Goal: Information Seeking & Learning: Learn about a topic

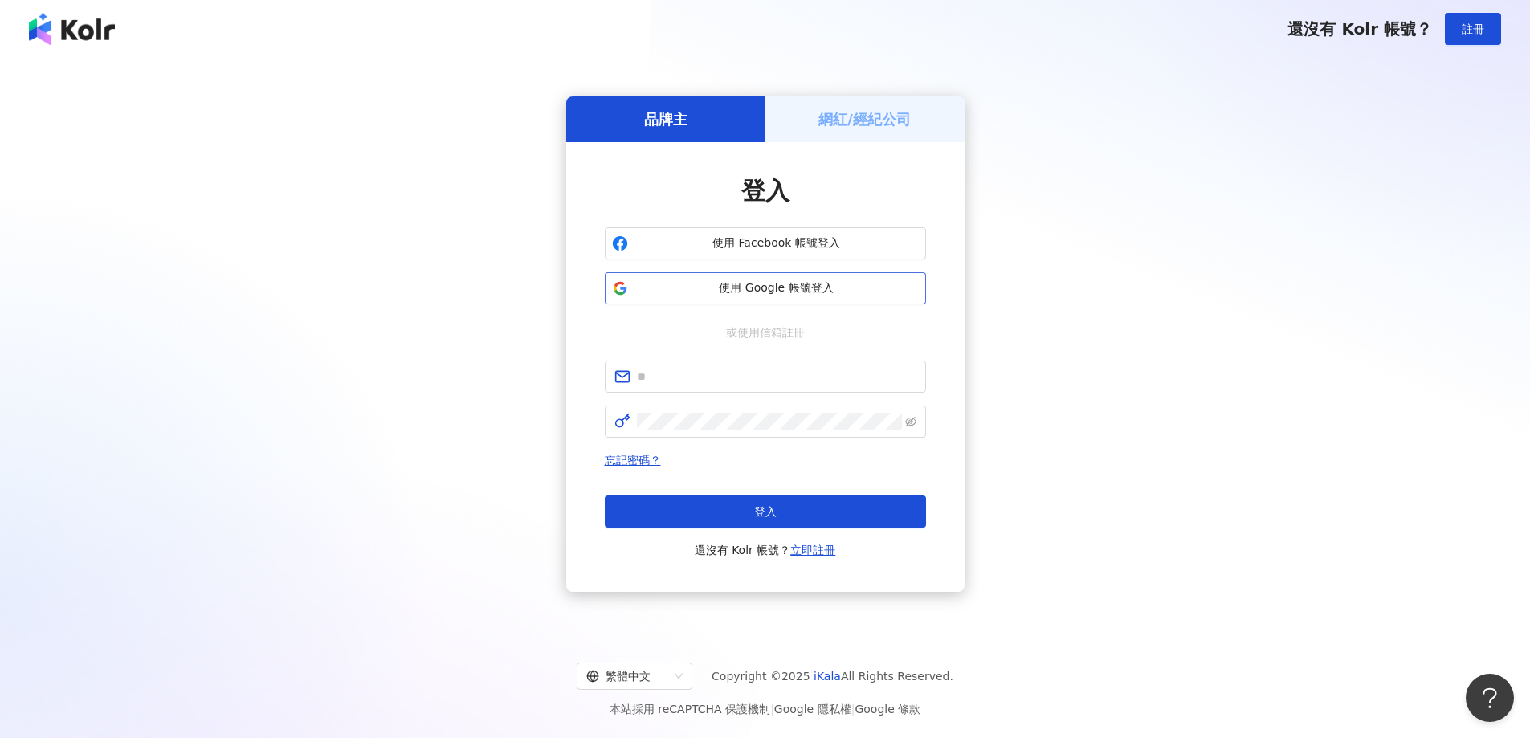
click at [722, 288] on span "使用 Google 帳號登入" at bounding box center [776, 288] width 284 height 16
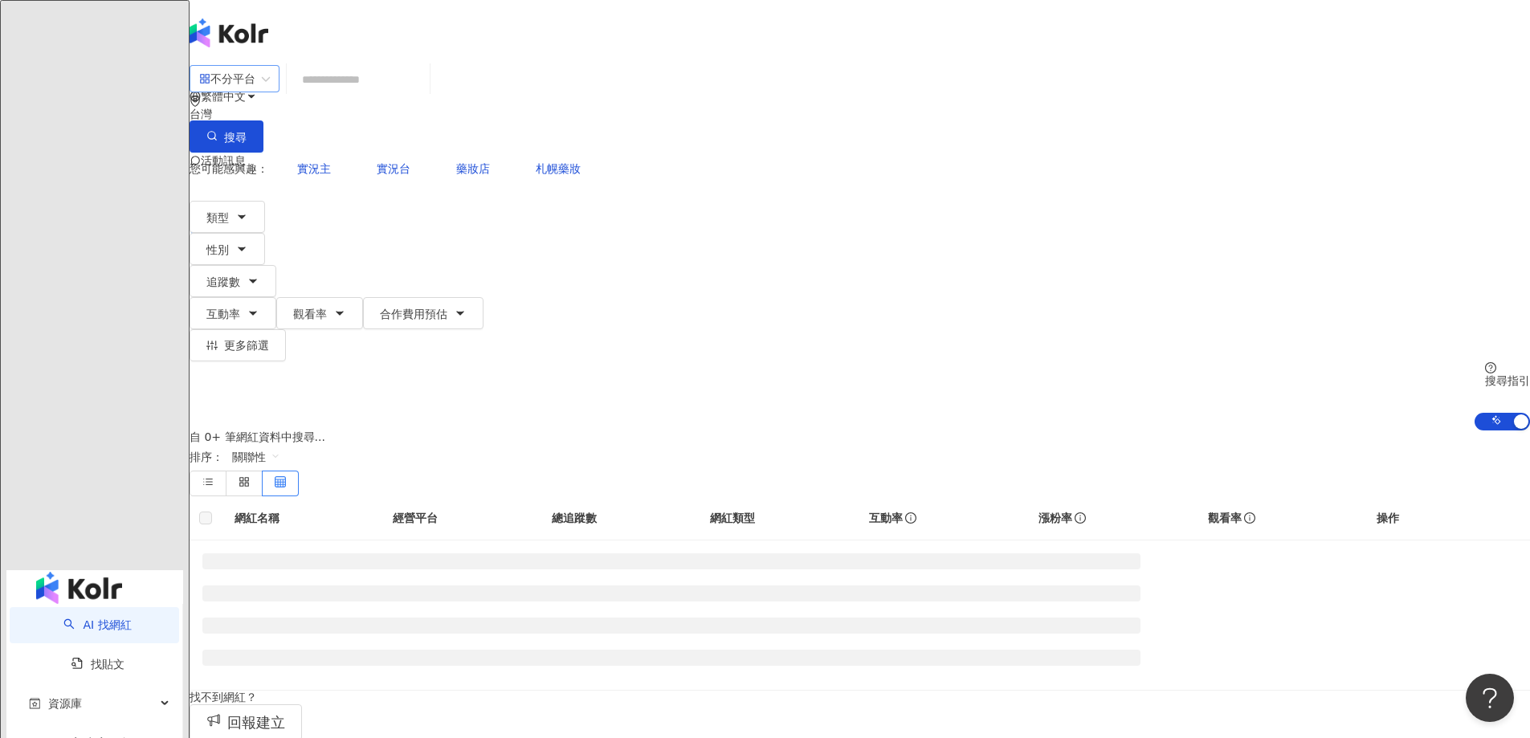
click at [255, 86] on div "不分平台" at bounding box center [227, 79] width 56 height 26
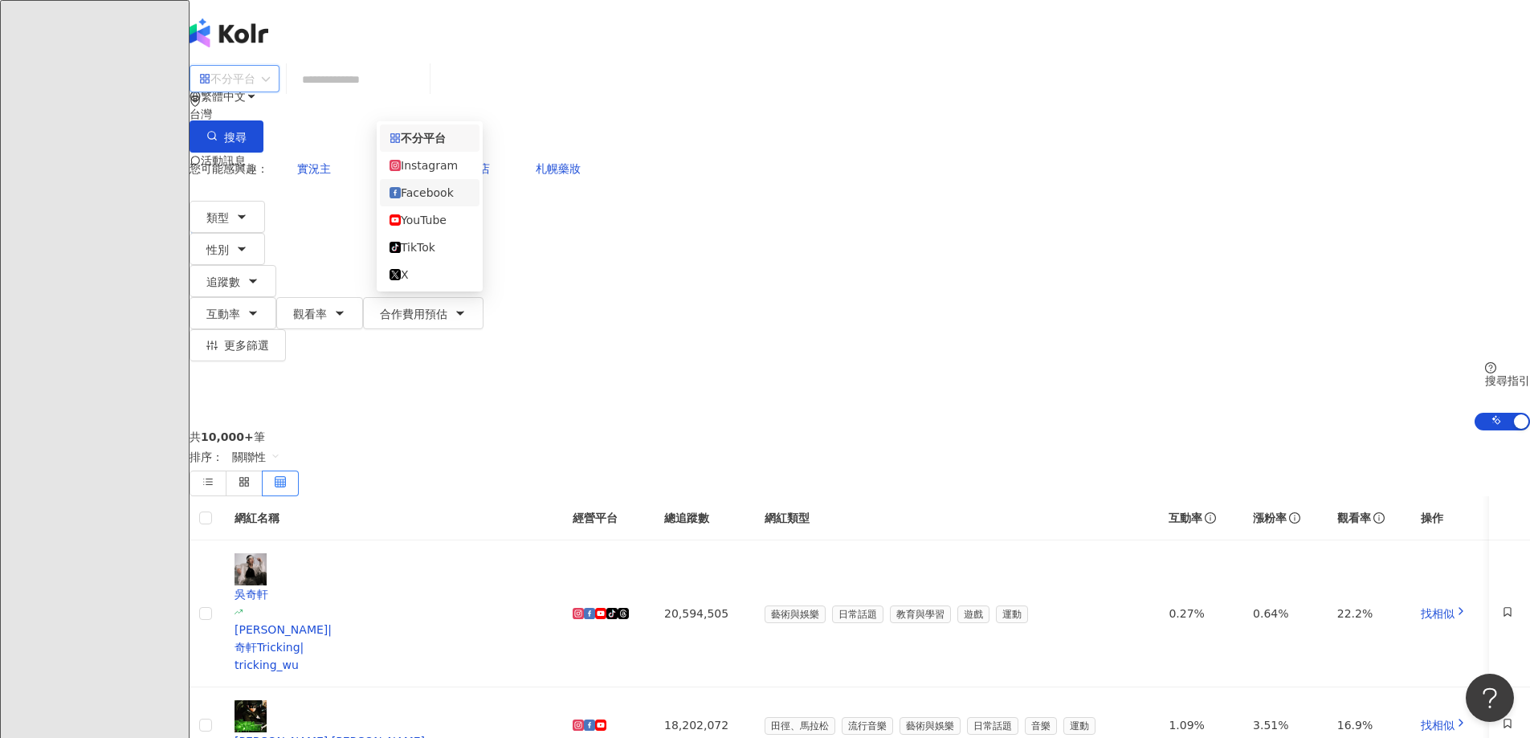
click at [432, 202] on div "Facebook" at bounding box center [429, 193] width 80 height 18
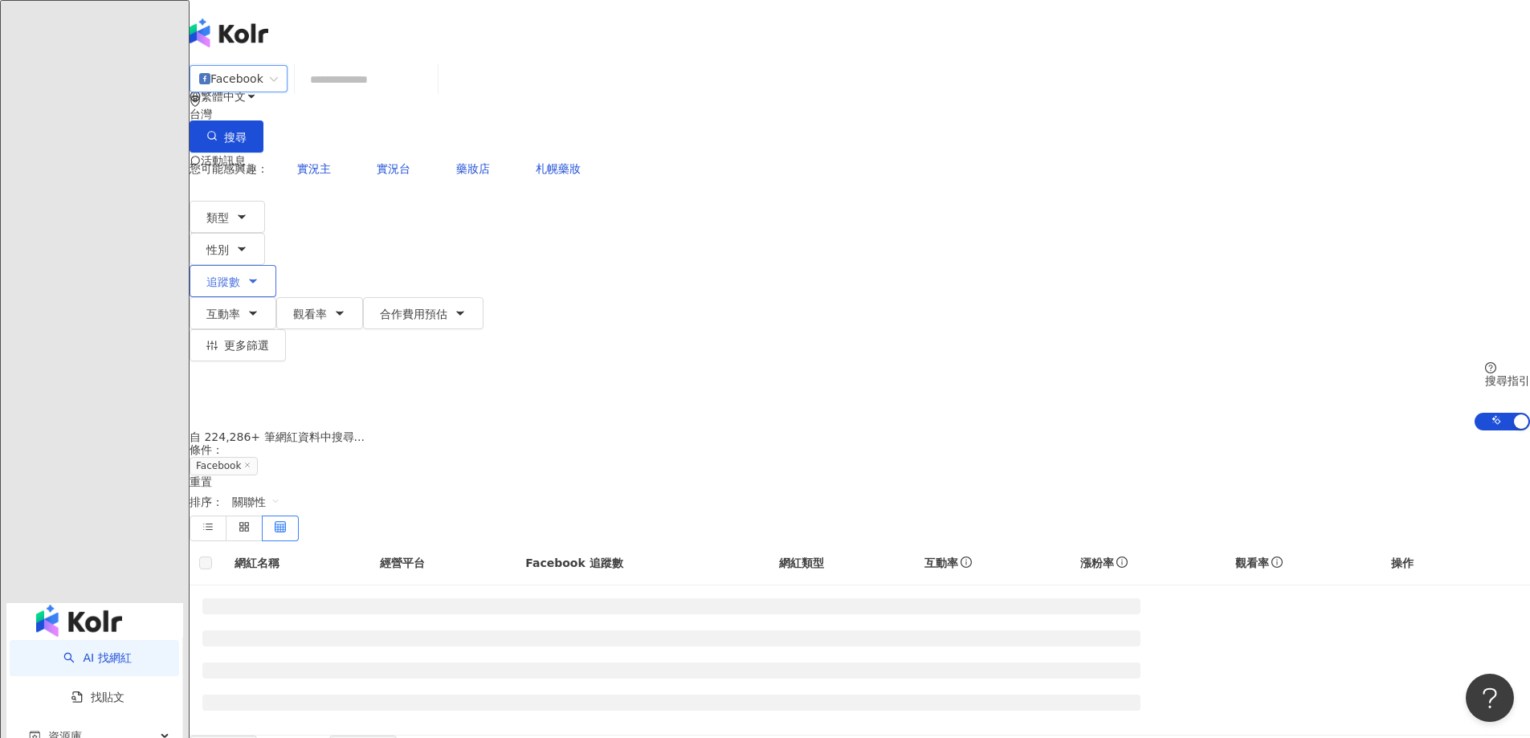
click at [276, 265] on button "追蹤數" at bounding box center [232, 281] width 87 height 32
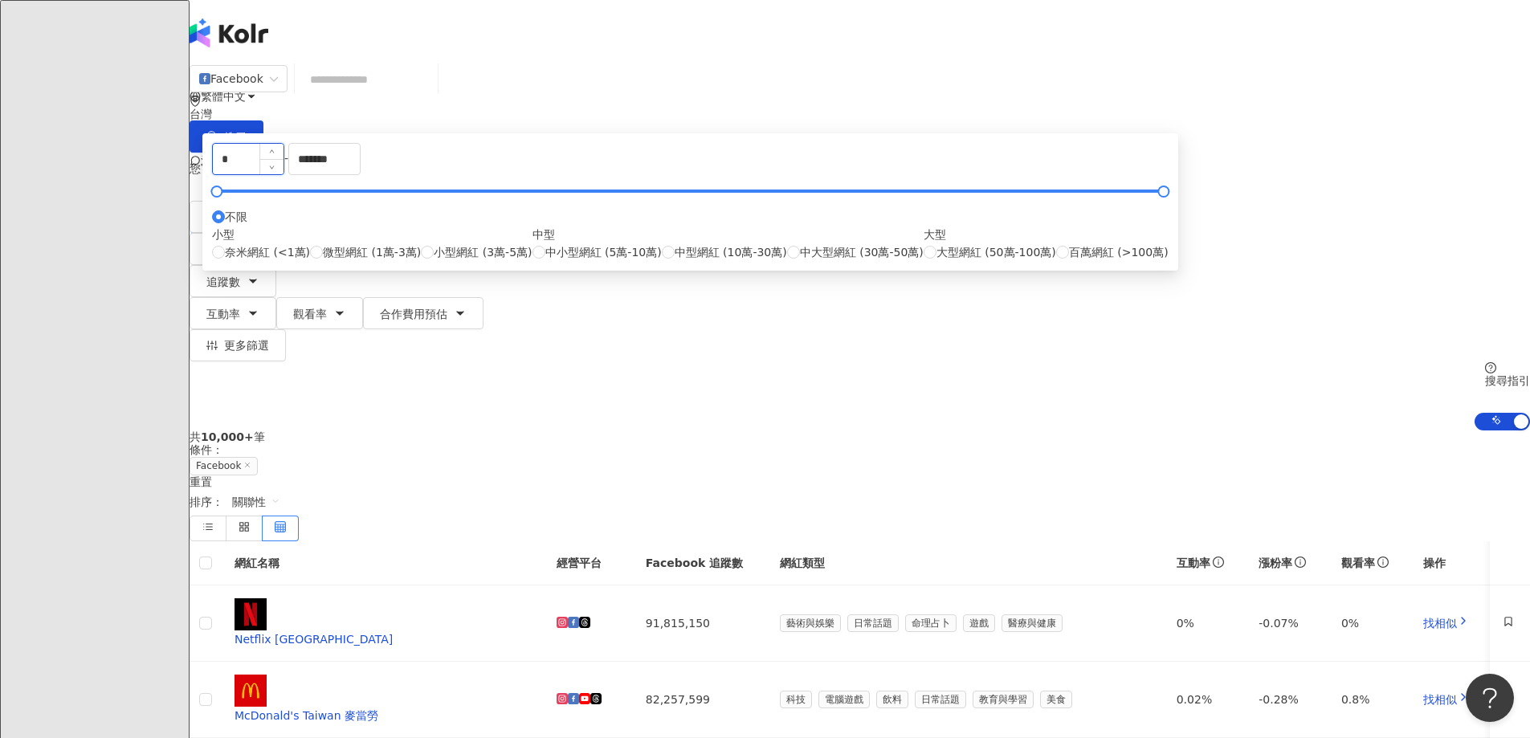
click at [283, 174] on input "*" at bounding box center [248, 159] width 71 height 31
type input "*****"
drag, startPoint x: 868, startPoint y: 250, endPoint x: 701, endPoint y: 245, distance: 167.1
click at [701, 245] on div "***** - ******* 不限 小型 奈米網紅 (<1萬) 微型網紅 (1萬-3萬) 小型網紅 (3萬-5萬) 中型 中小型網紅 (5萬-10萬) 中型…" at bounding box center [690, 202] width 956 height 118
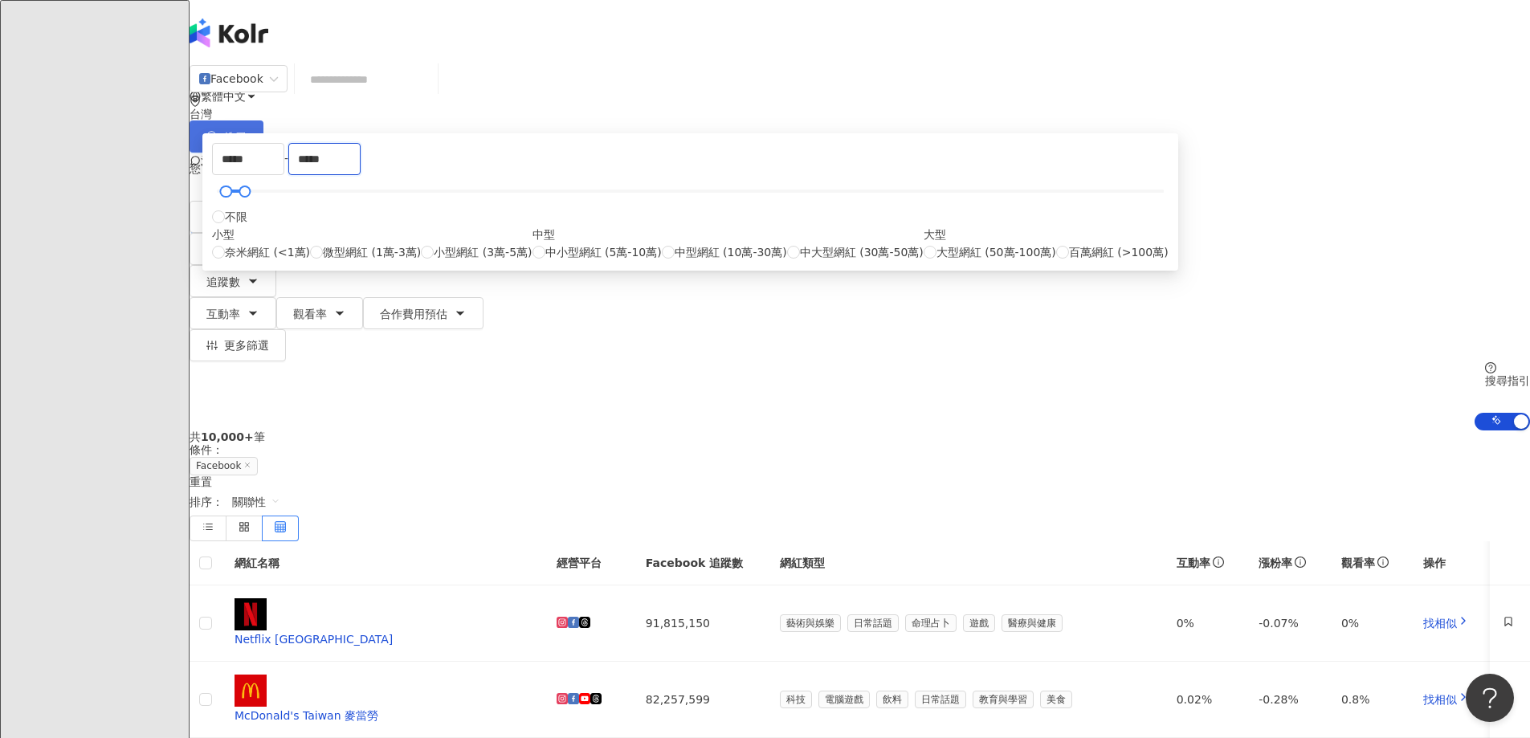
type input "*****"
click at [263, 120] on button "搜尋" at bounding box center [226, 136] width 74 height 32
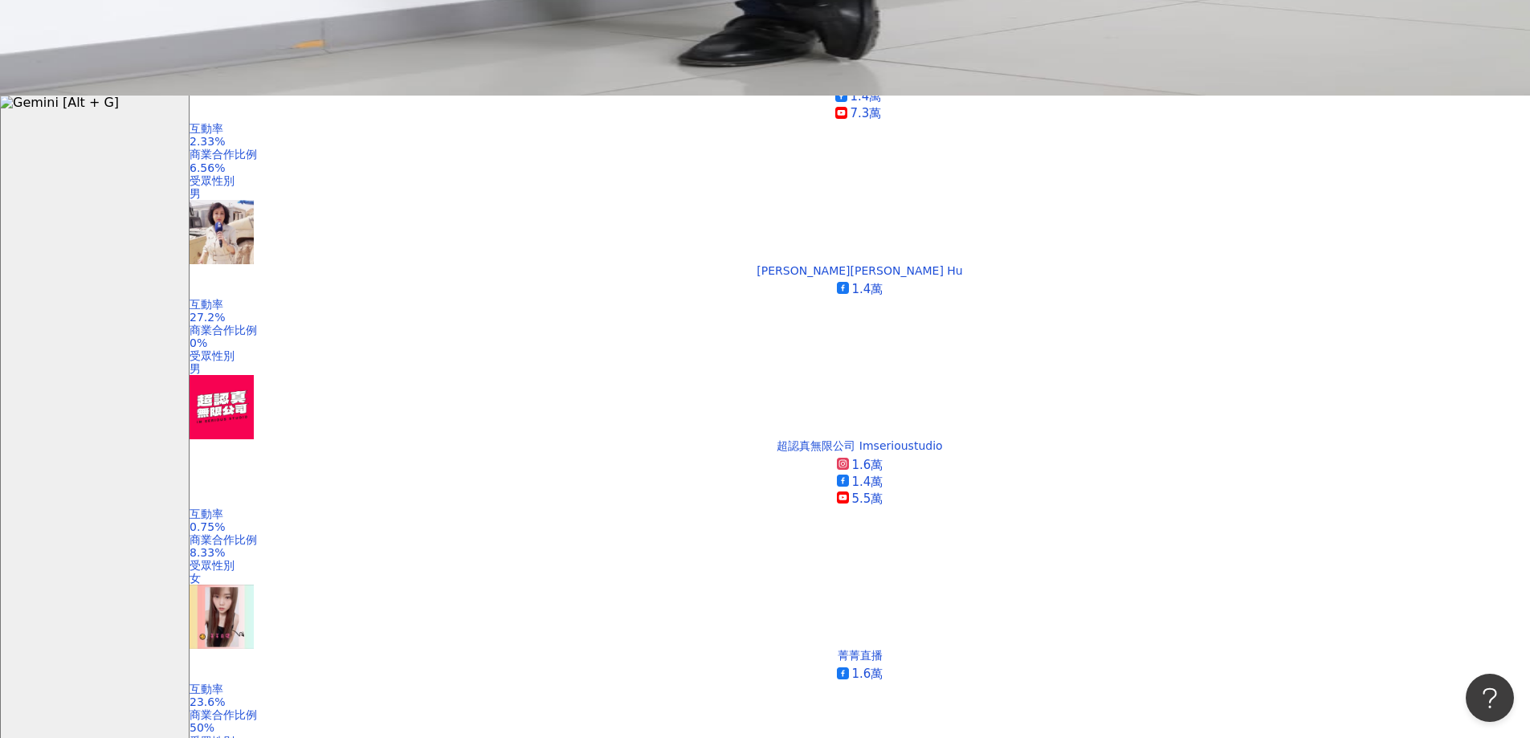
scroll to position [803, 0]
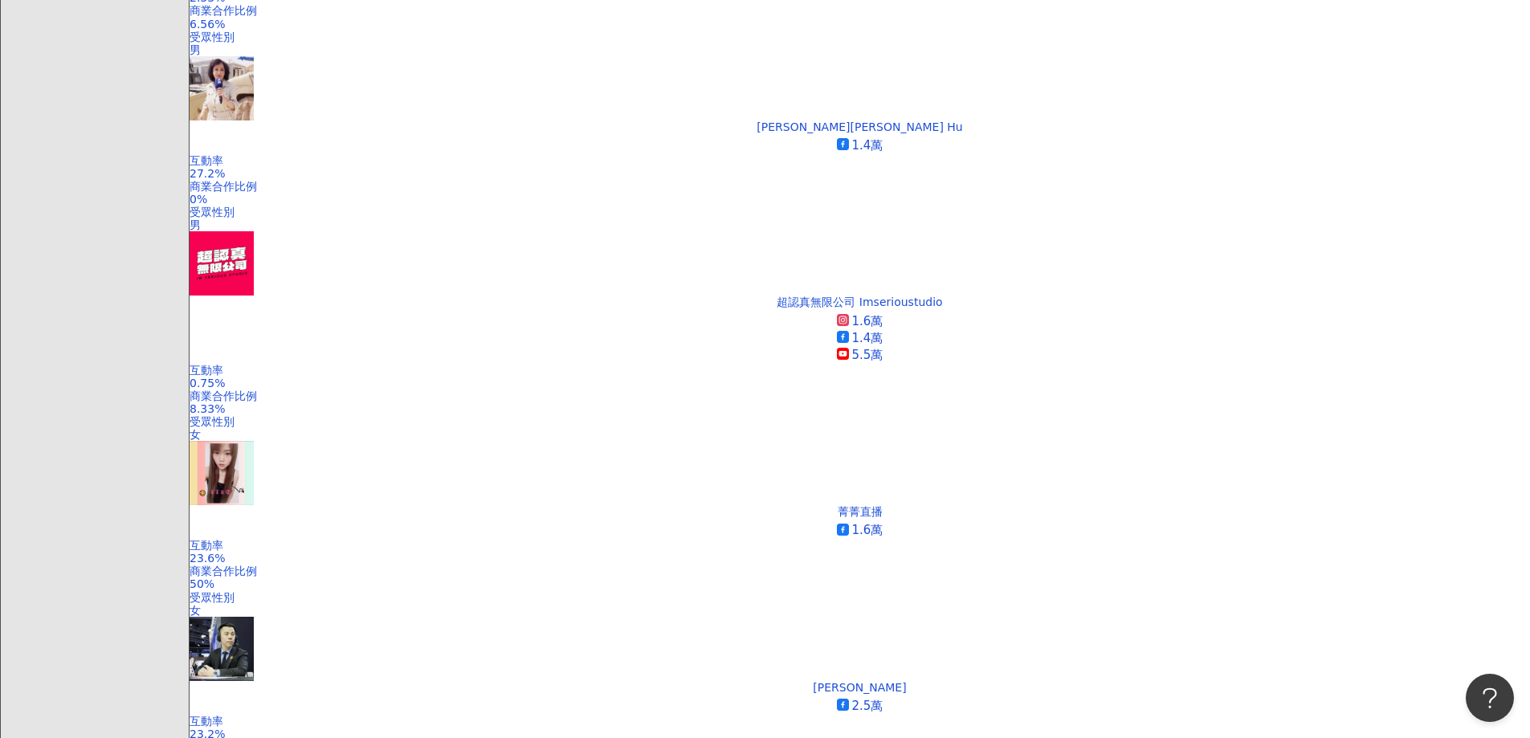
scroll to position [963, 0]
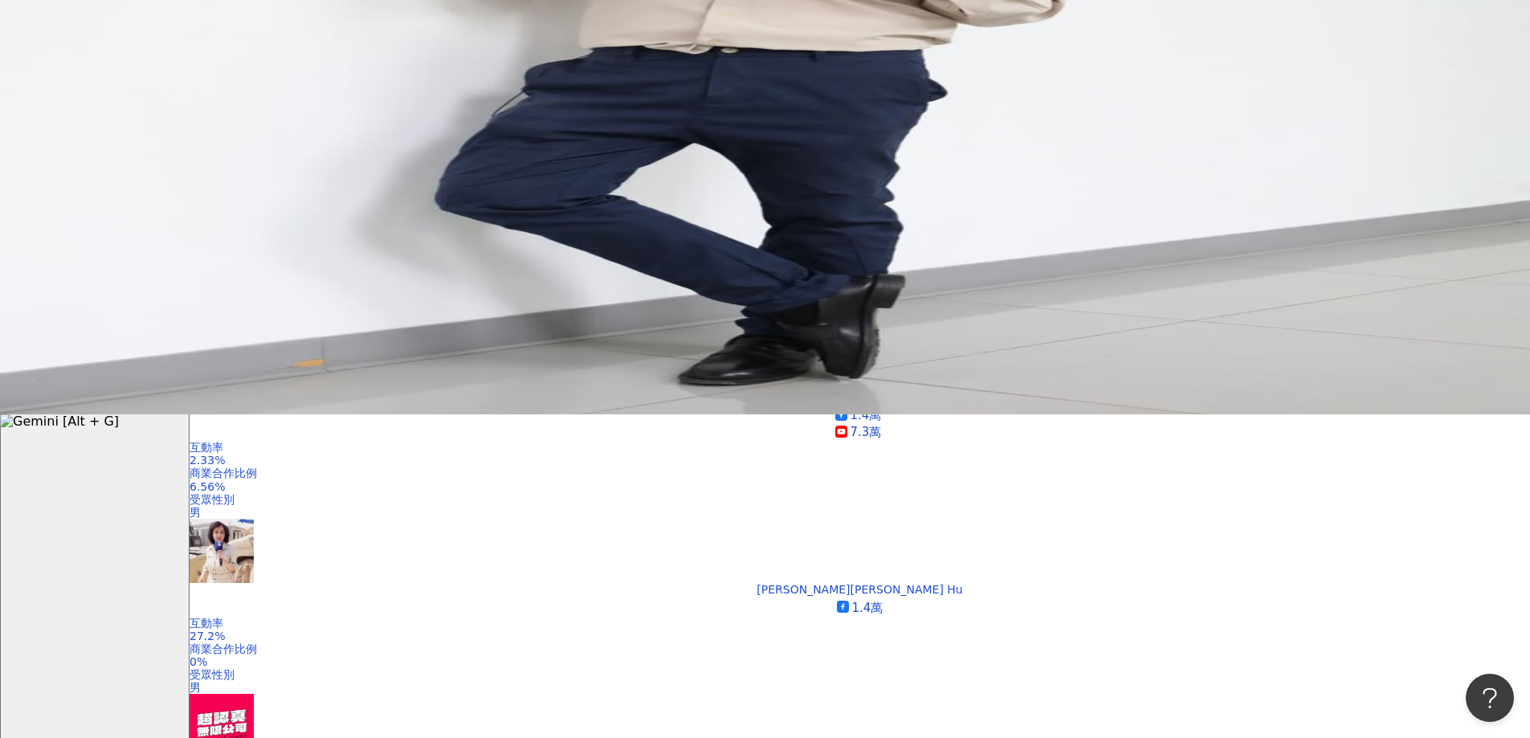
scroll to position [321, 0]
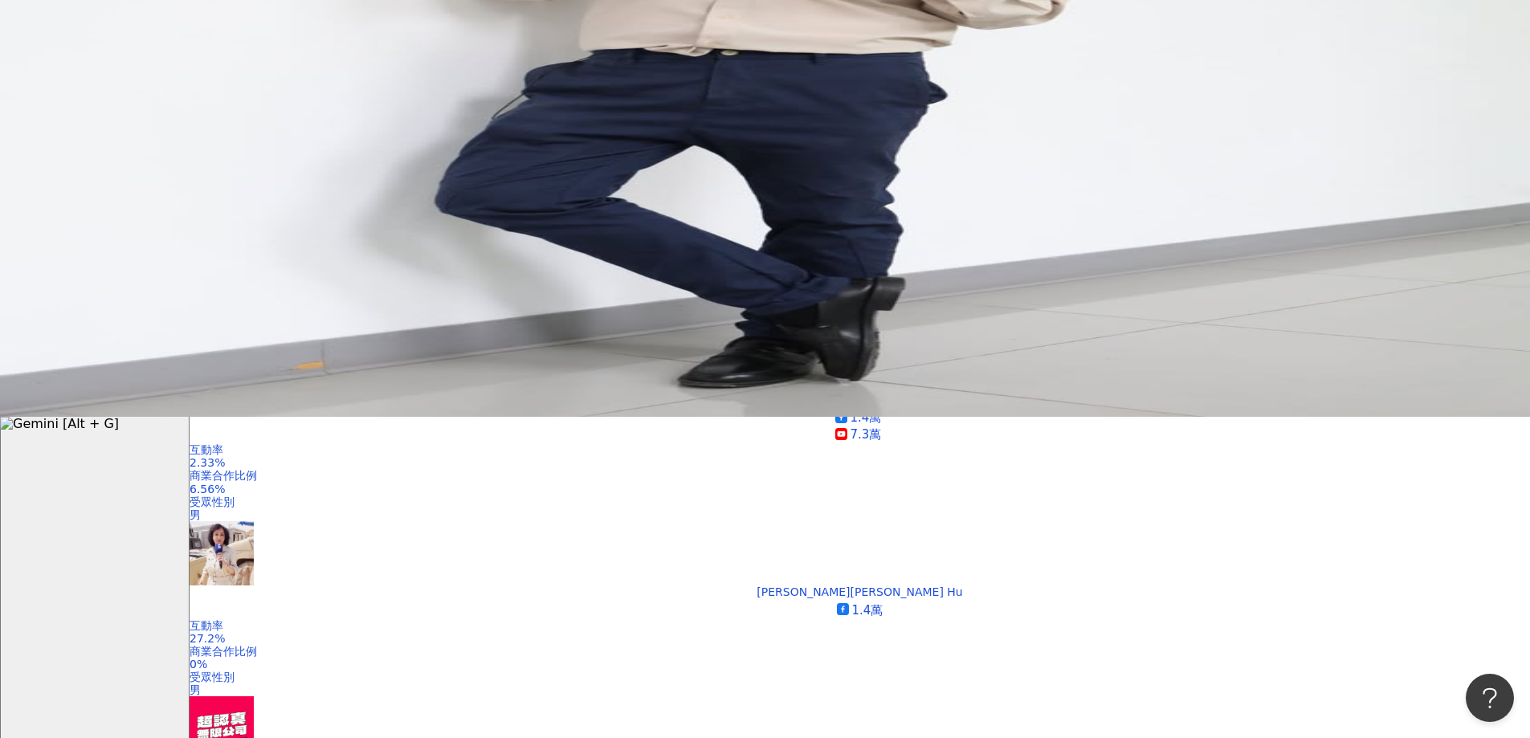
click at [1224, 393] on div "追蹤數" at bounding box center [1236, 390] width 40 height 18
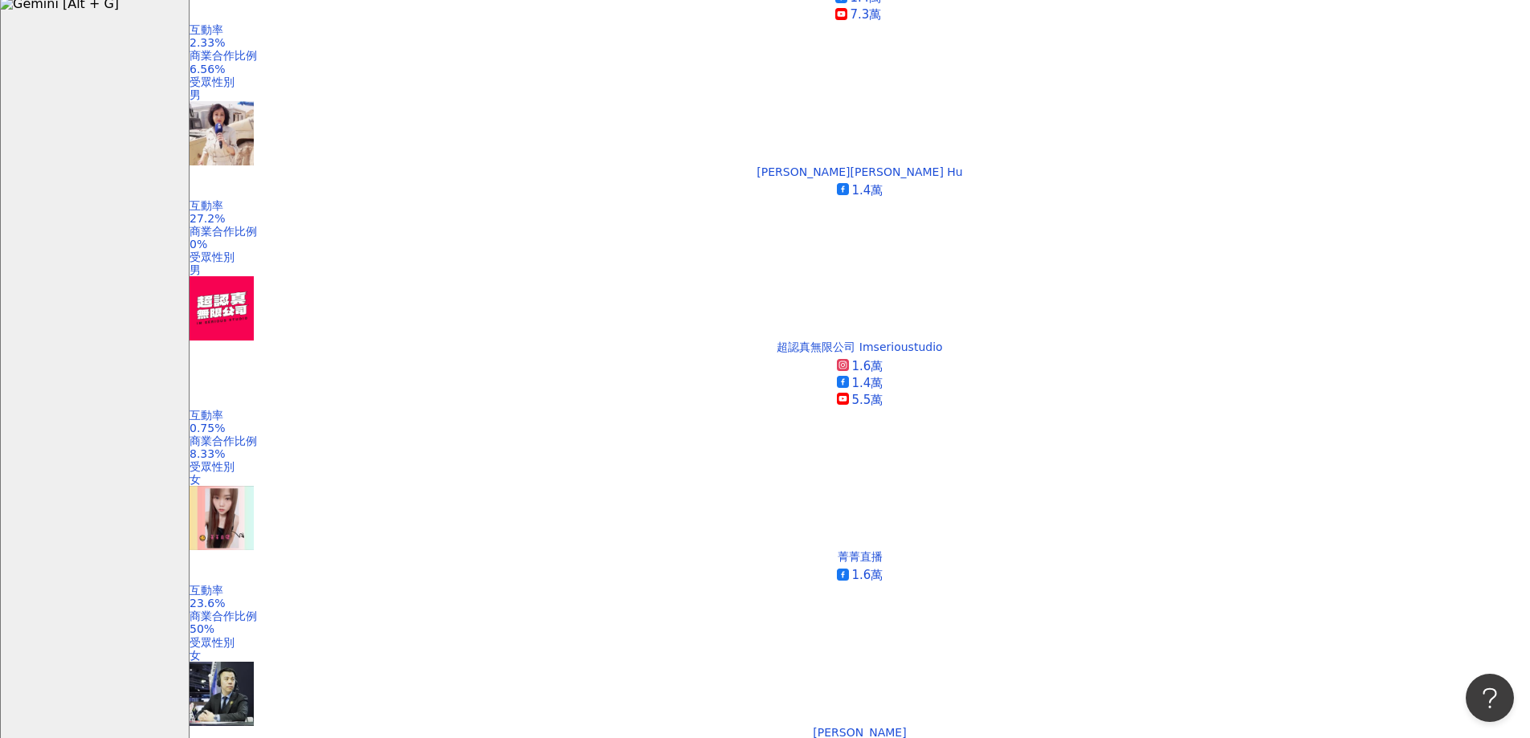
scroll to position [803, 0]
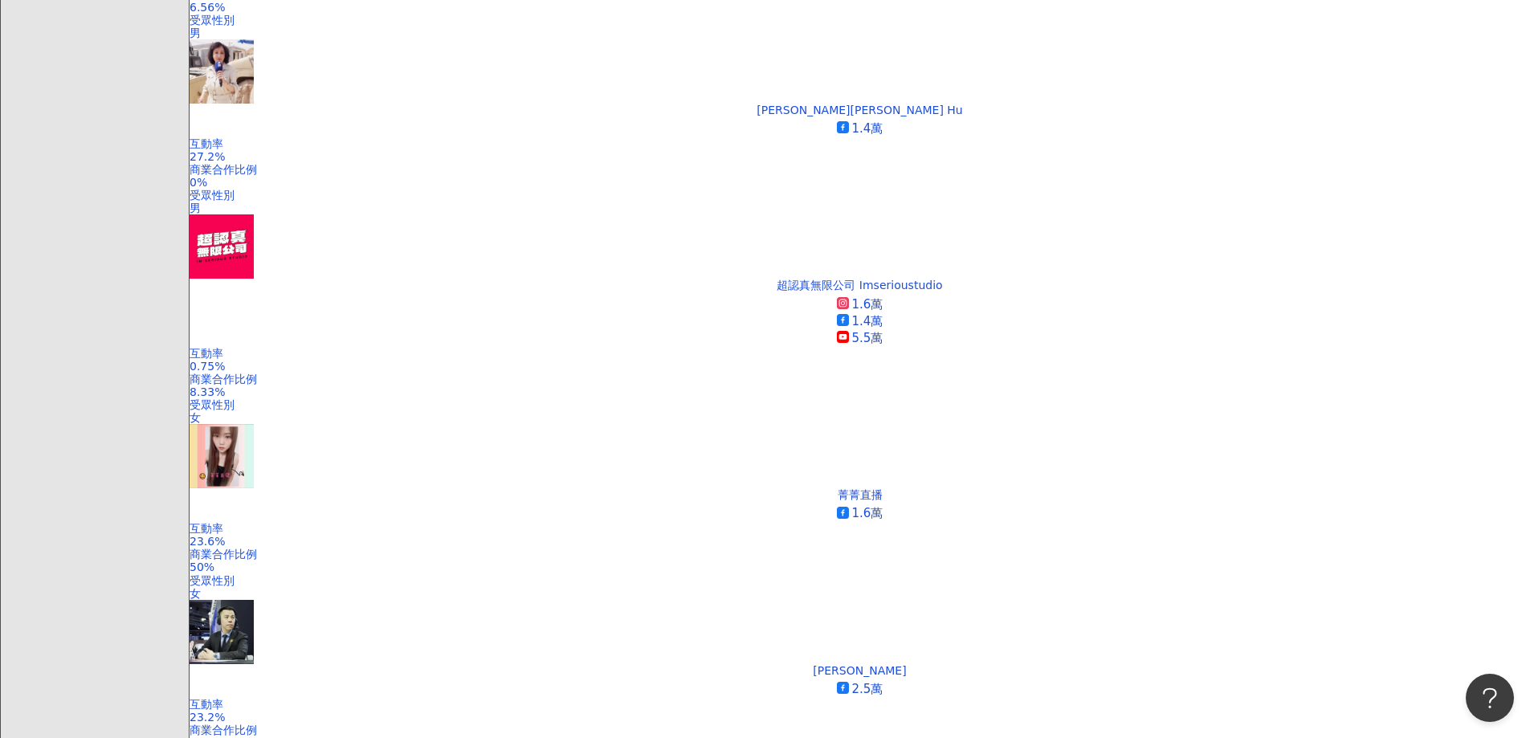
drag, startPoint x: 717, startPoint y: 556, endPoint x: 728, endPoint y: 553, distance: 11.5
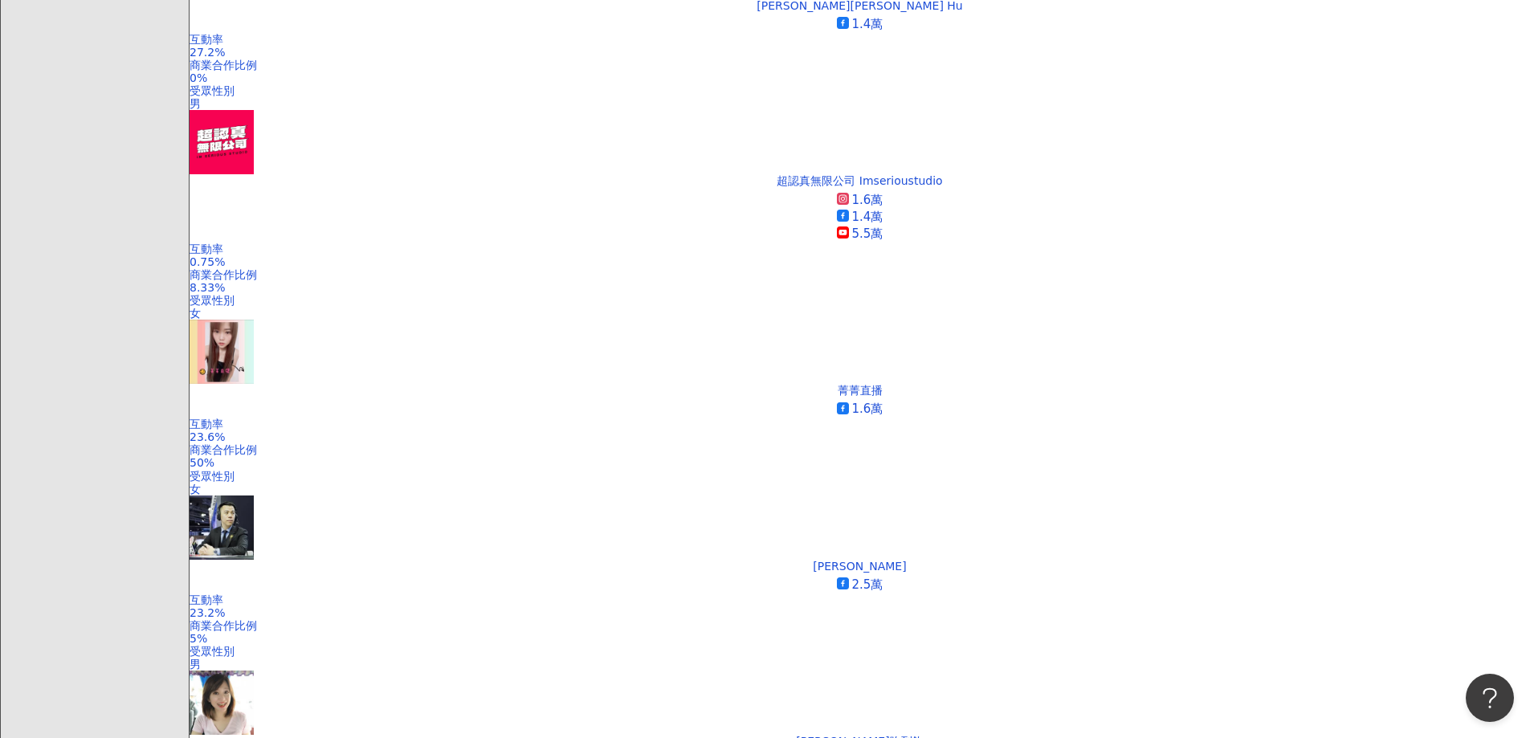
scroll to position [963, 0]
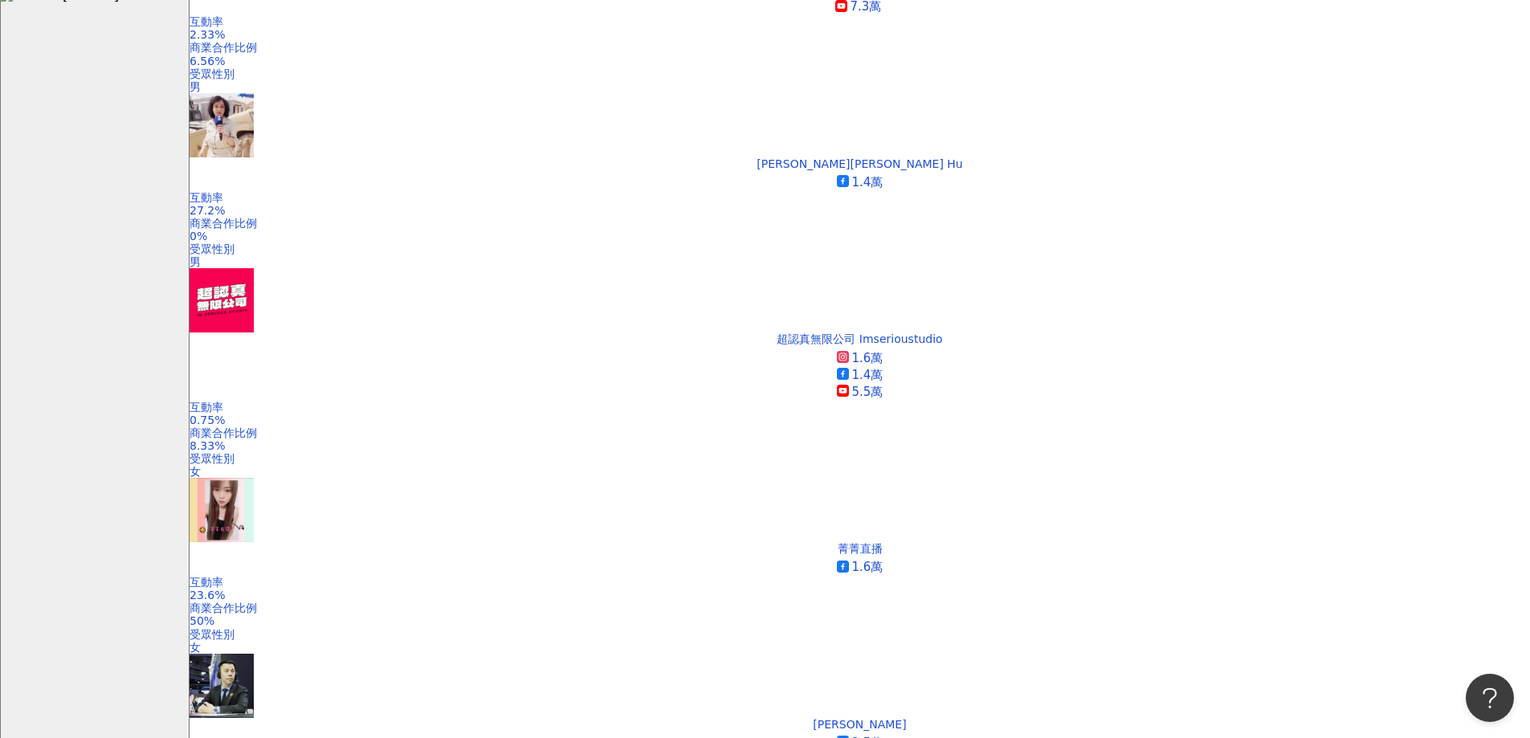
scroll to position [803, 0]
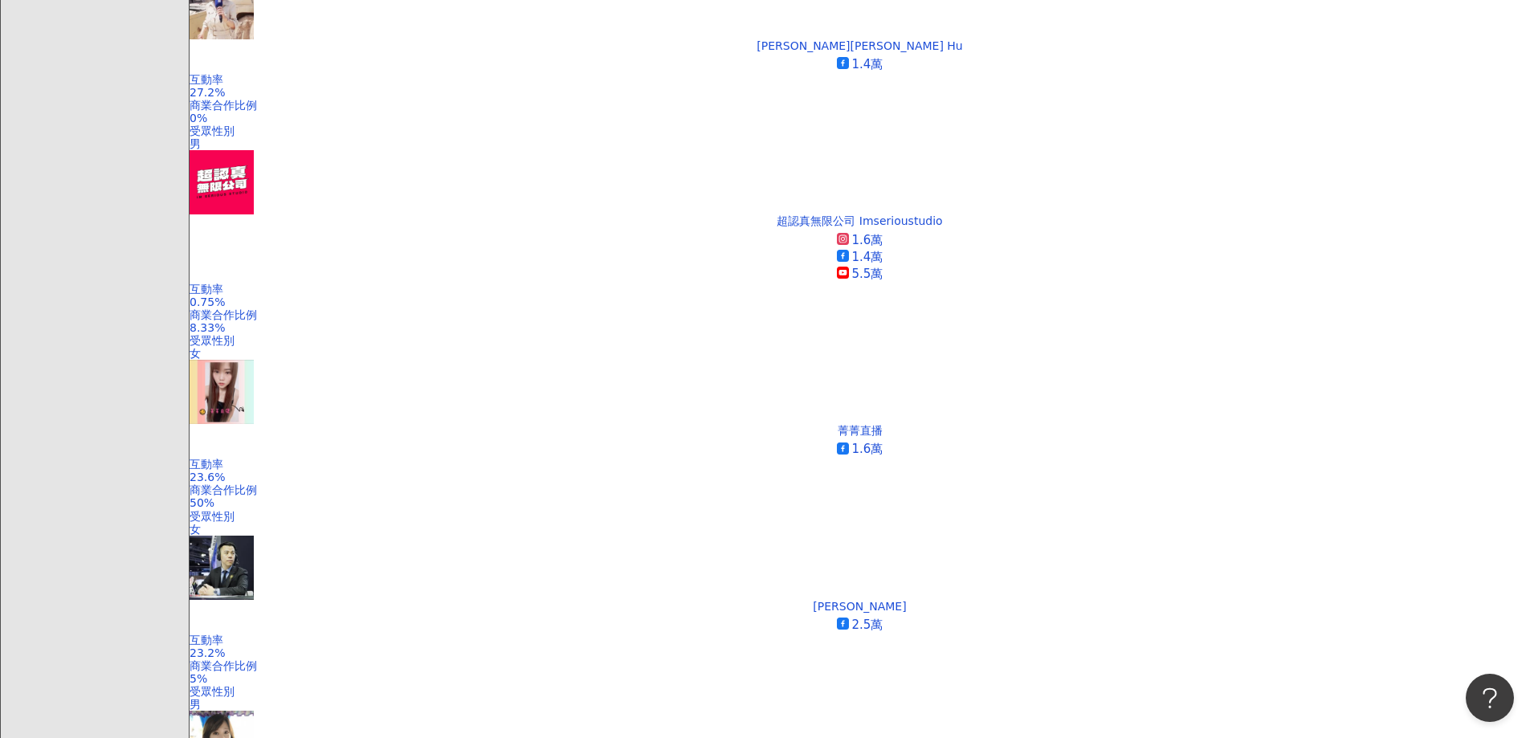
scroll to position [963, 0]
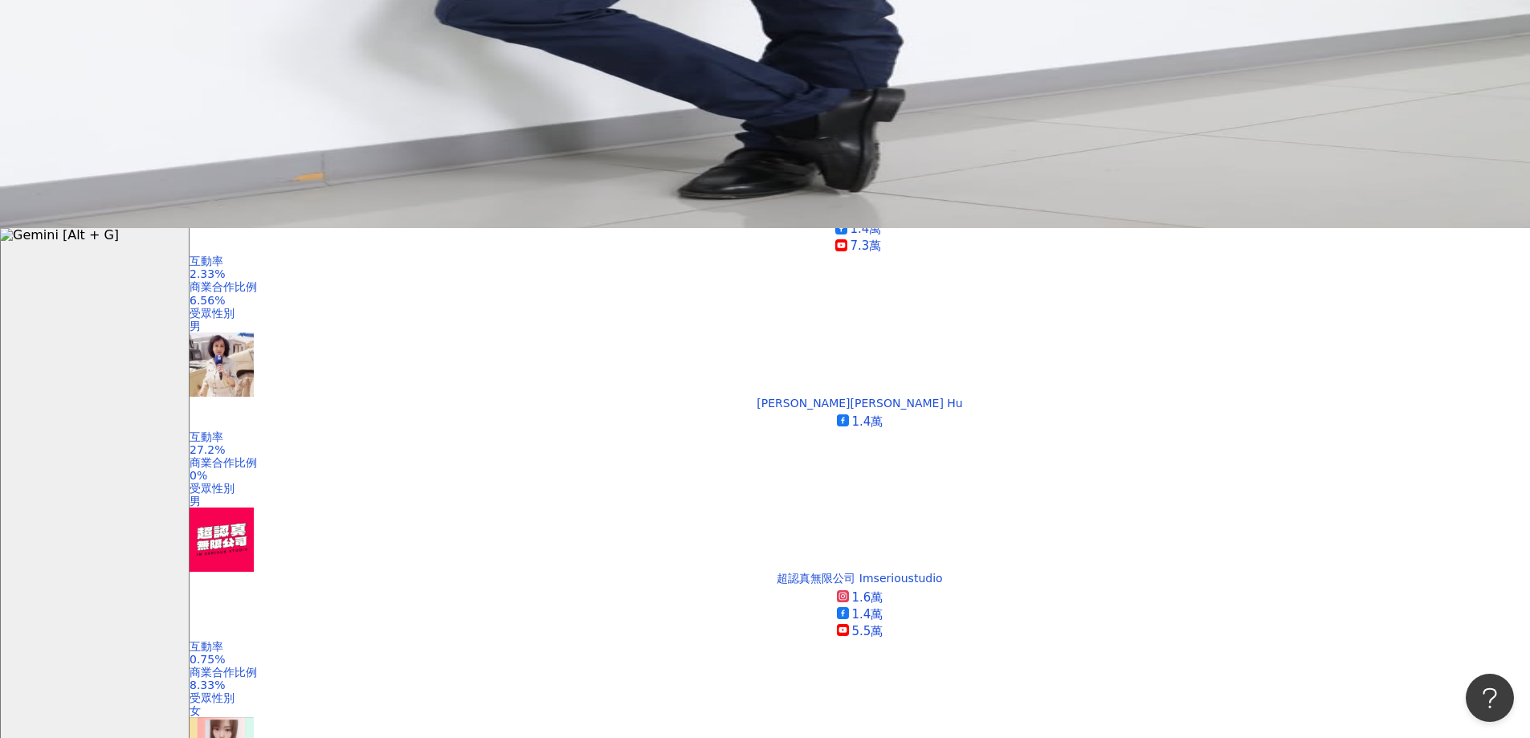
scroll to position [0, 0]
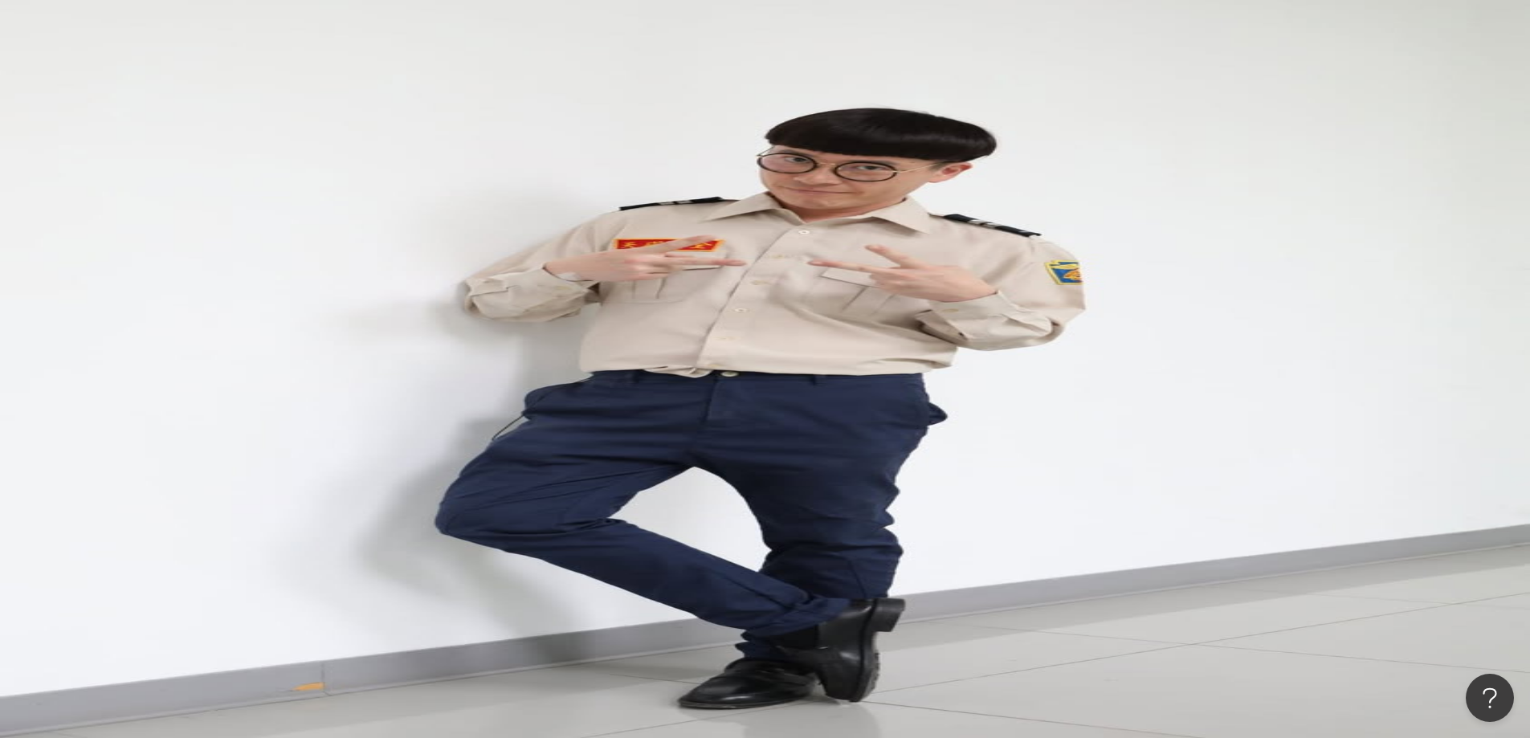
click at [286, 329] on button "更多篩選" at bounding box center [237, 345] width 96 height 32
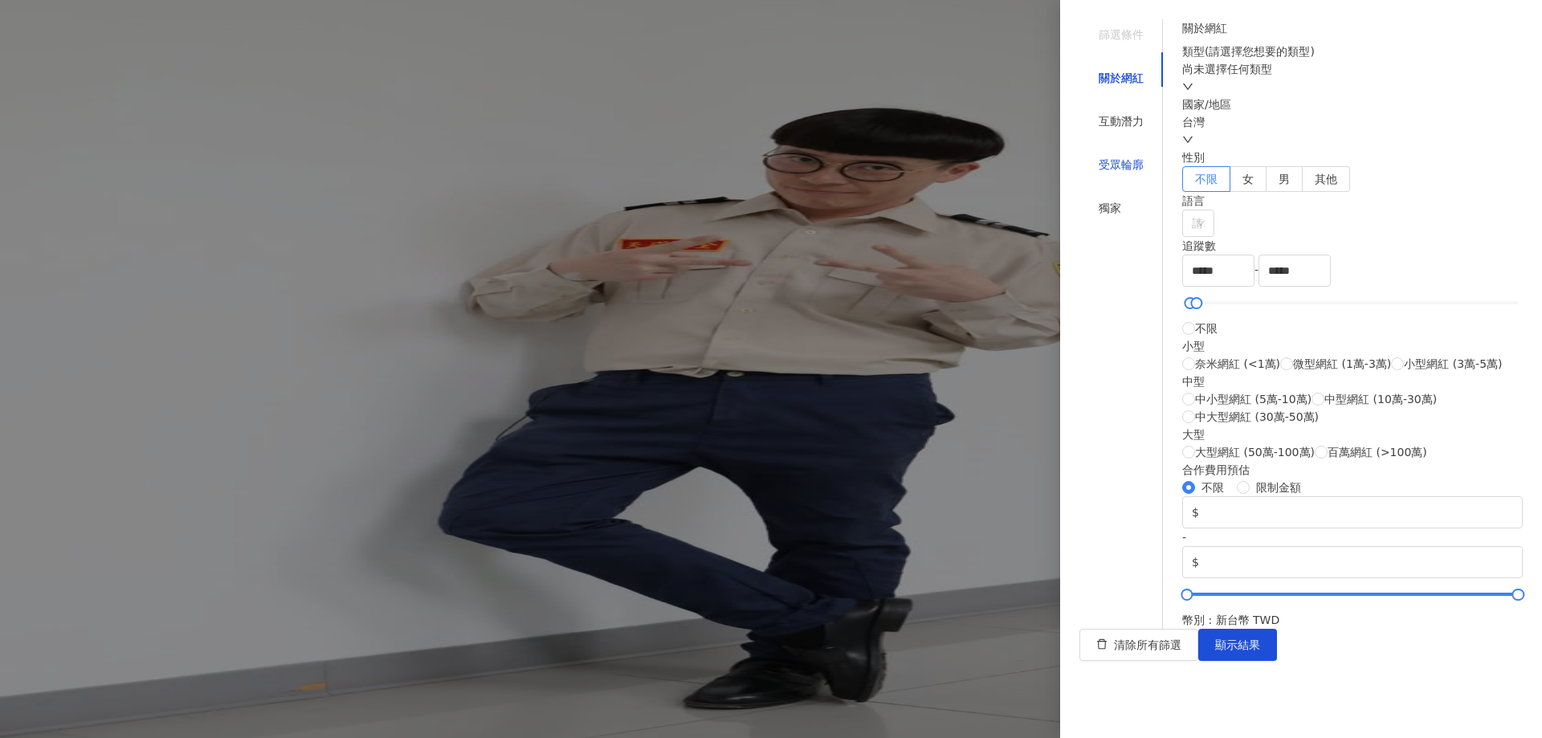
click at [1117, 156] on div "受眾輪廓" at bounding box center [1120, 165] width 45 height 18
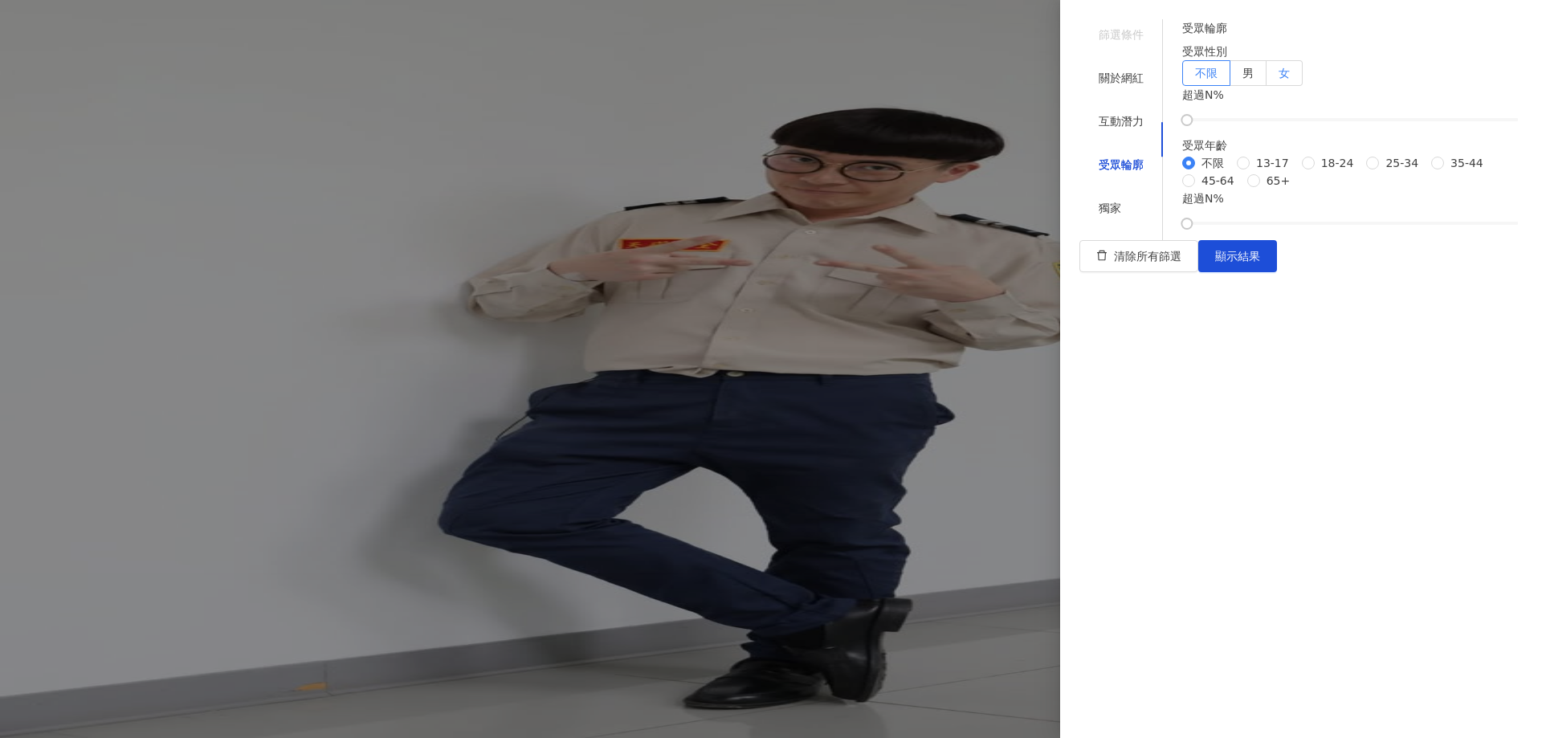
click at [1302, 86] on label "女" at bounding box center [1284, 73] width 36 height 26
click at [1230, 86] on label "不限" at bounding box center [1206, 73] width 48 height 26
click at [1314, 172] on span "18-24" at bounding box center [1337, 163] width 46 height 18
drag, startPoint x: 1223, startPoint y: 525, endPoint x: 1335, endPoint y: 527, distance: 112.4
click at [1335, 228] on div at bounding box center [1353, 223] width 332 height 10
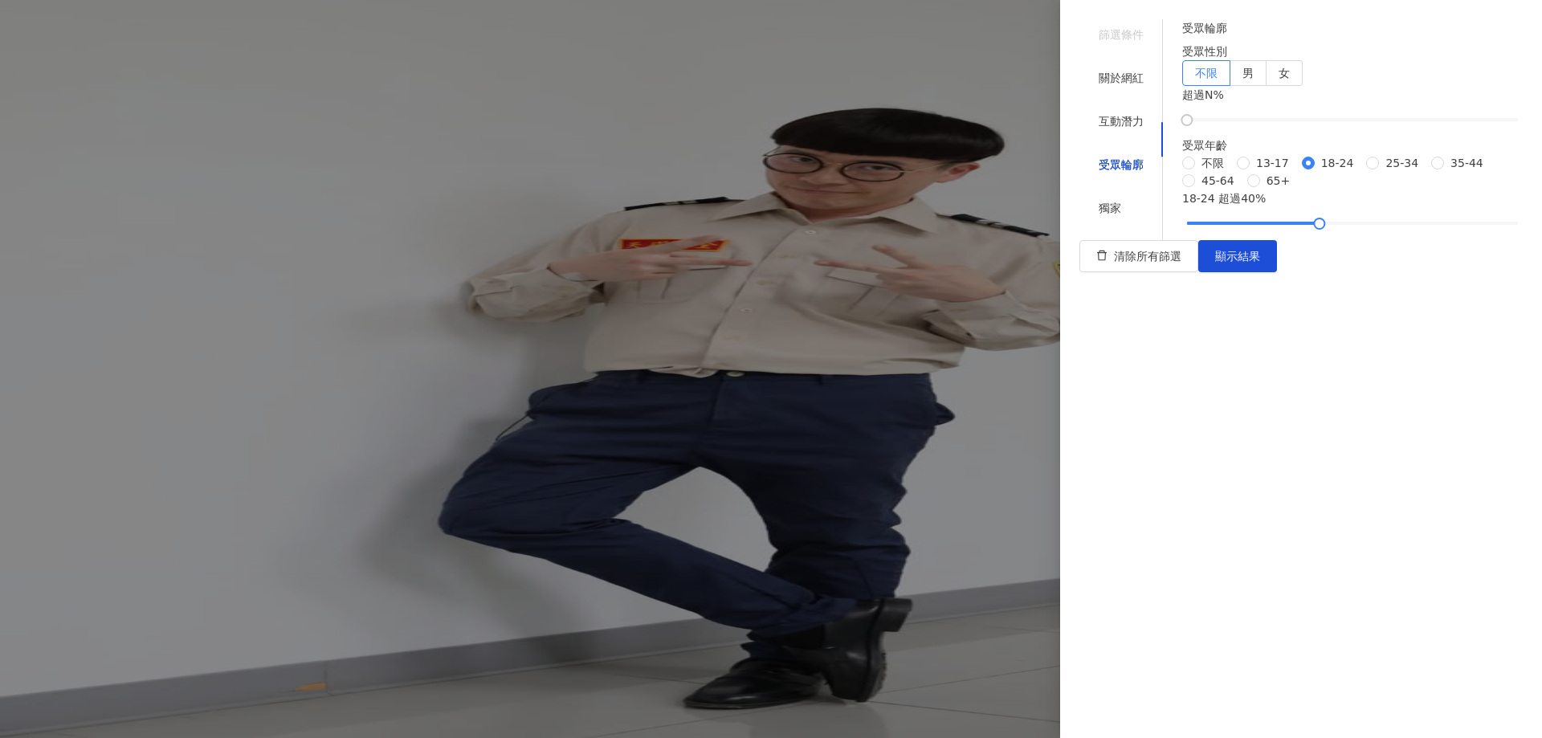
click at [1464, 272] on div "清除所有篩選 顯示結果" at bounding box center [1300, 256] width 443 height 32
click at [1260, 263] on span "顯示結果" at bounding box center [1237, 256] width 45 height 13
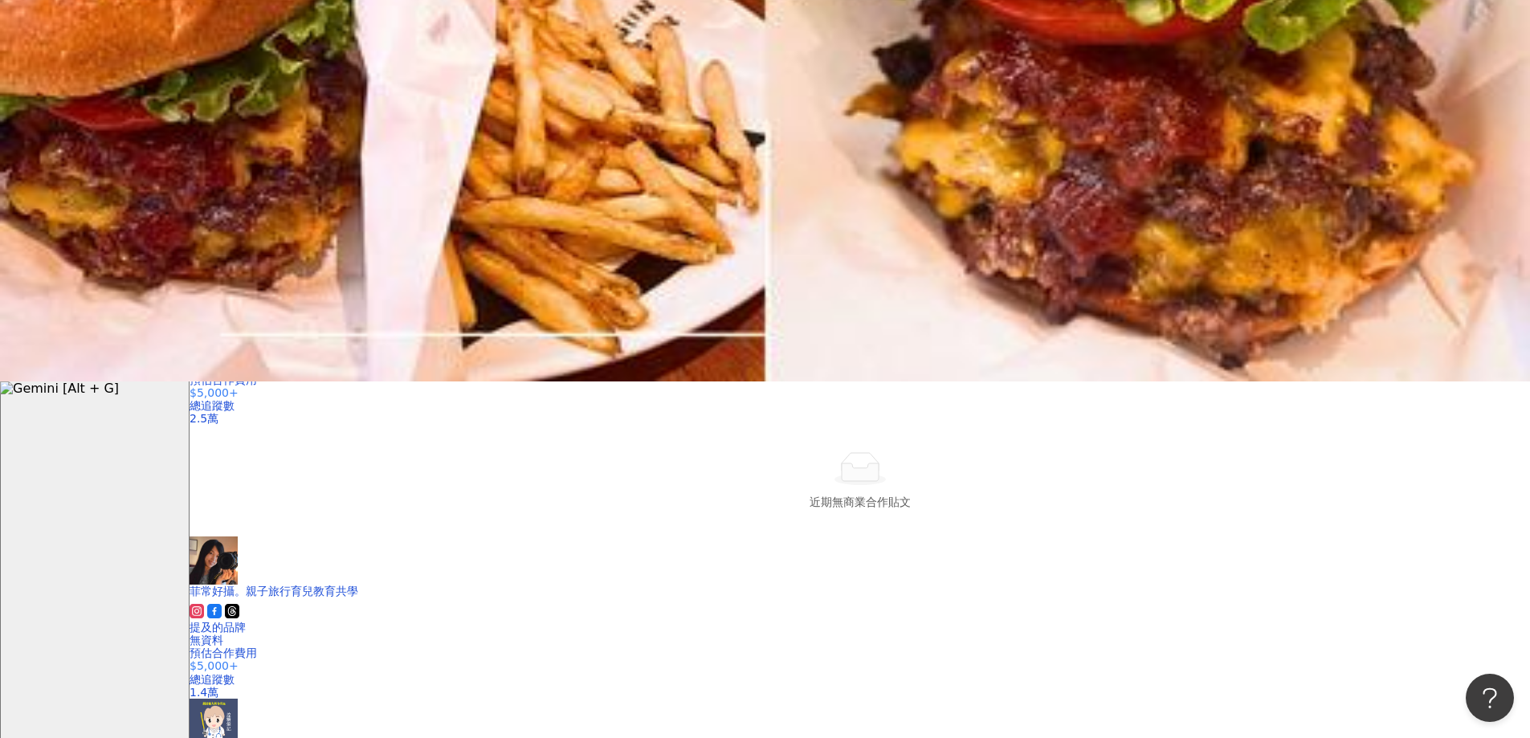
scroll to position [321, 0]
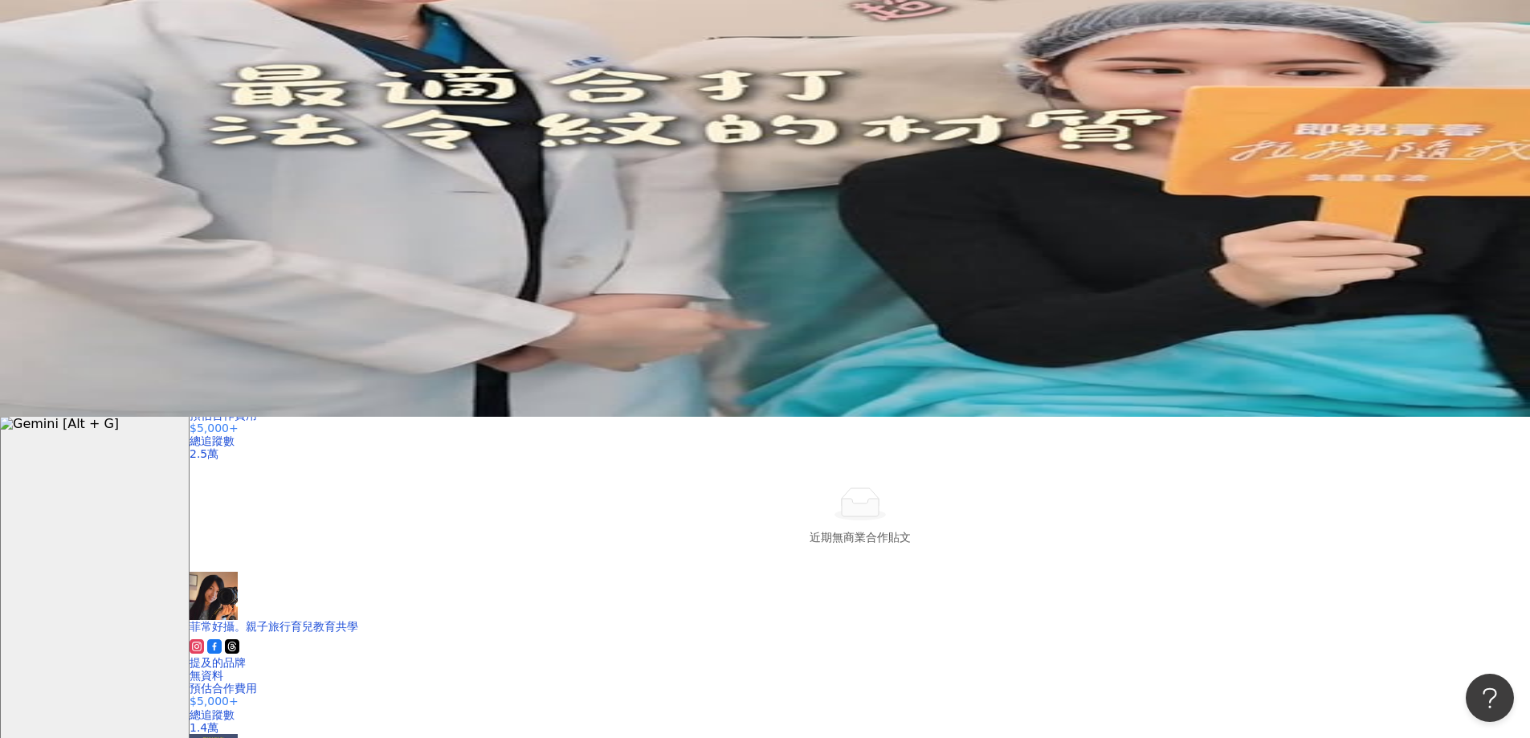
click at [1231, 308] on div "關聯性" at bounding box center [1236, 310] width 40 height 18
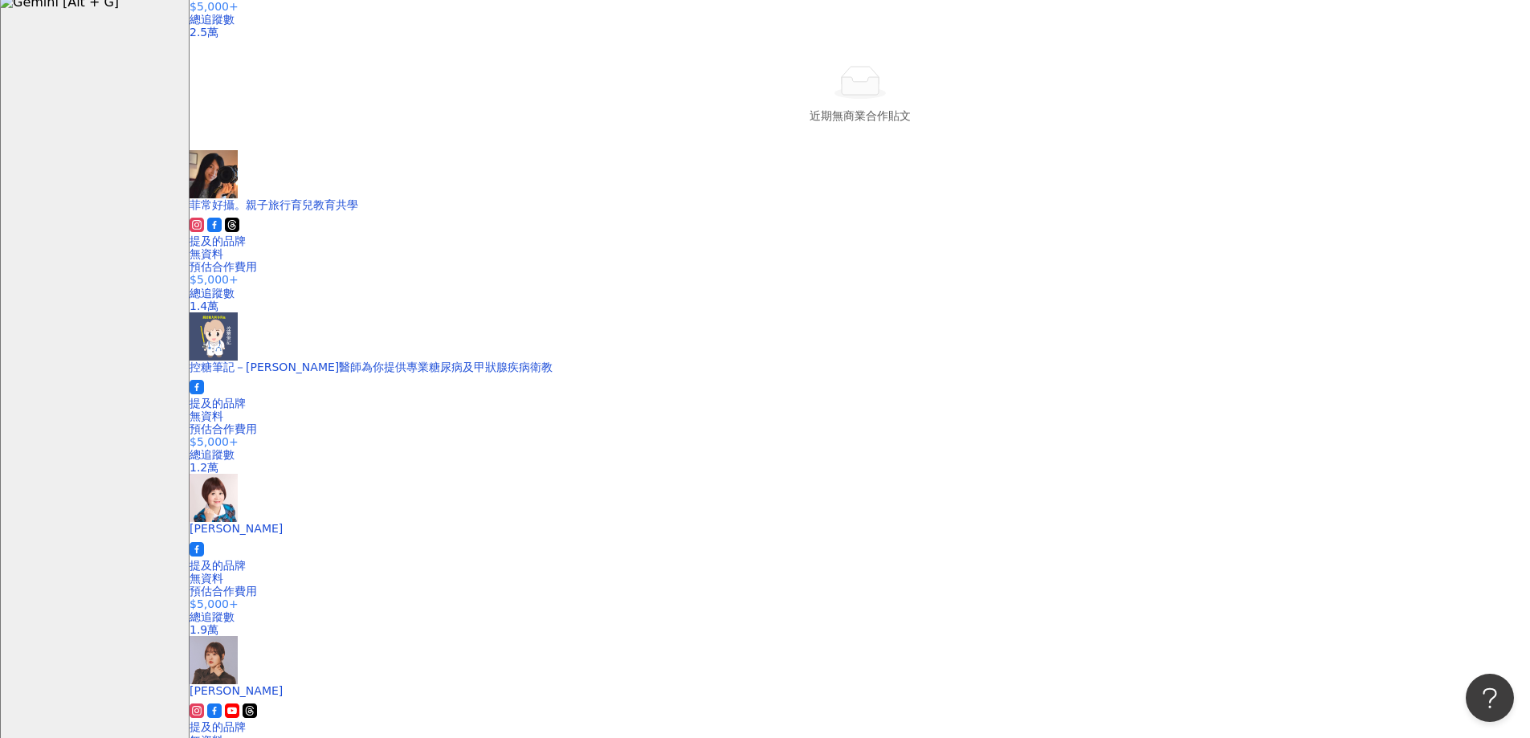
scroll to position [803, 0]
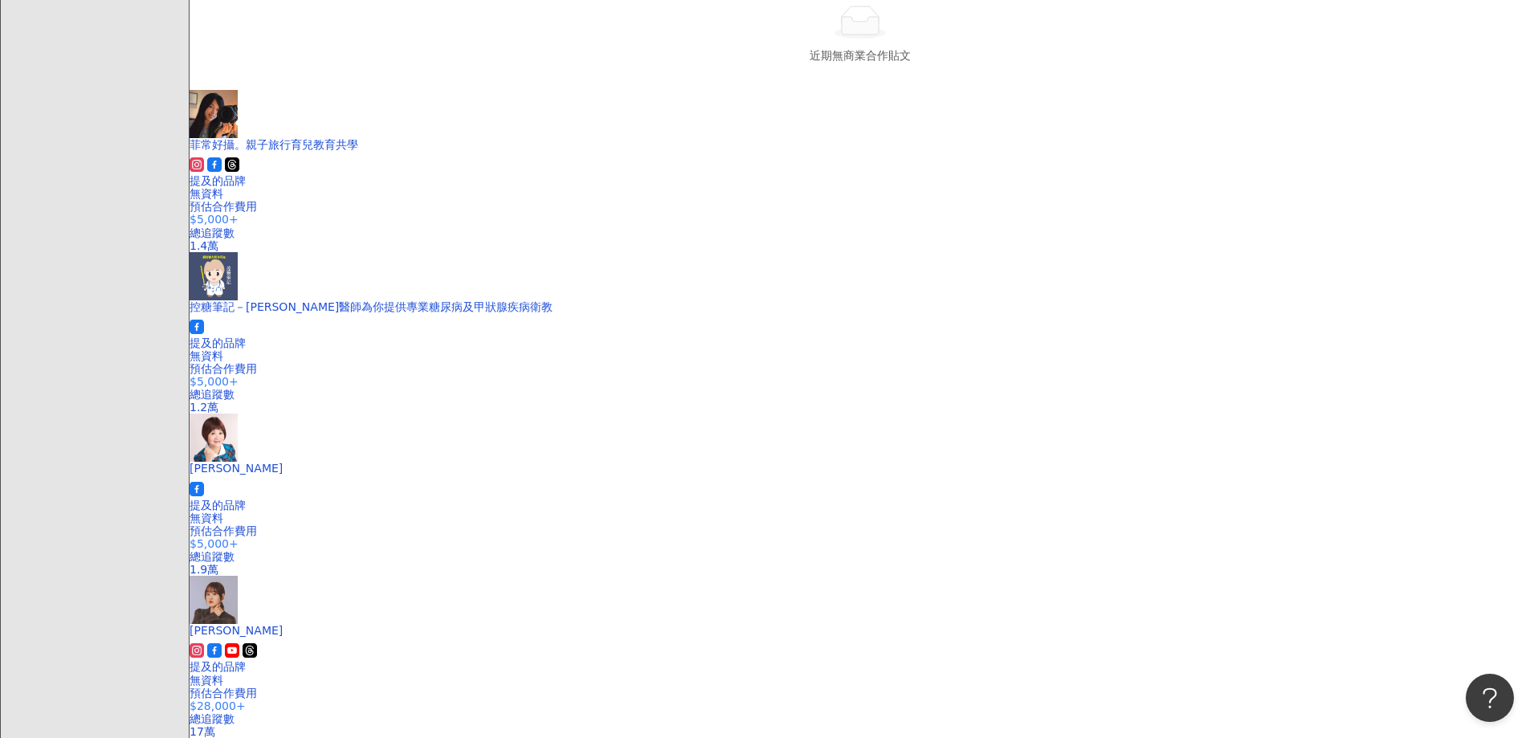
drag, startPoint x: 687, startPoint y: 554, endPoint x: 772, endPoint y: 576, distance: 87.8
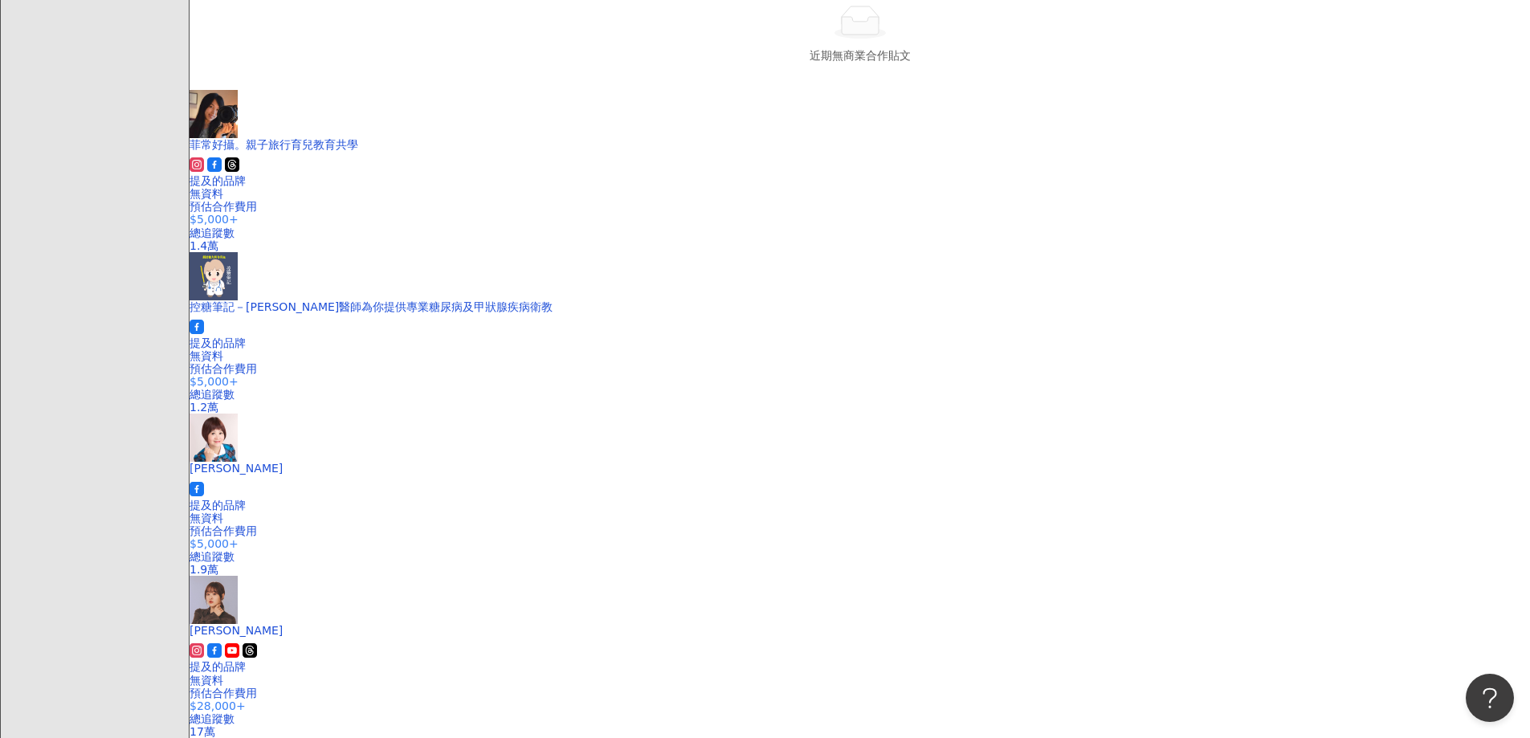
drag, startPoint x: 680, startPoint y: 564, endPoint x: 693, endPoint y: 576, distance: 17.6
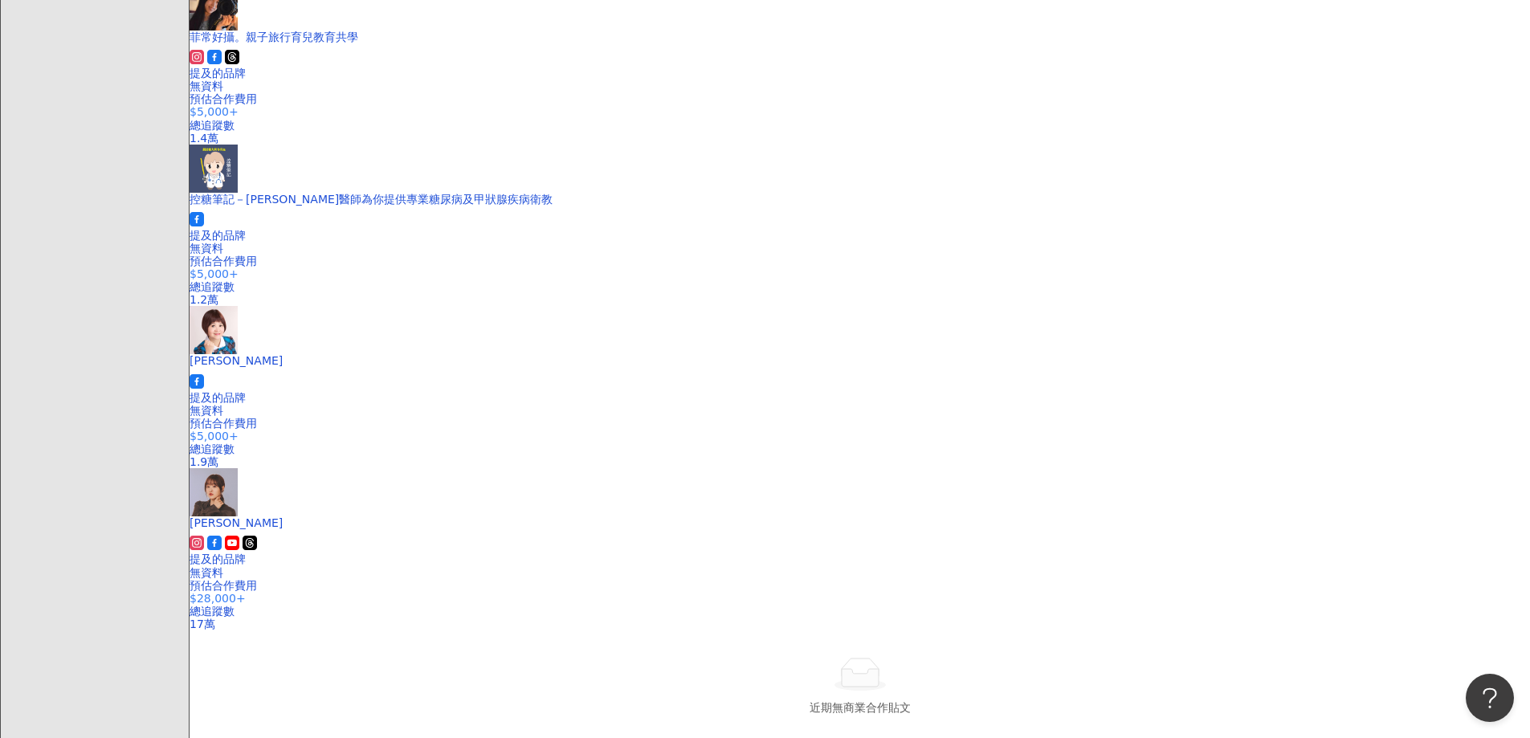
scroll to position [963, 0]
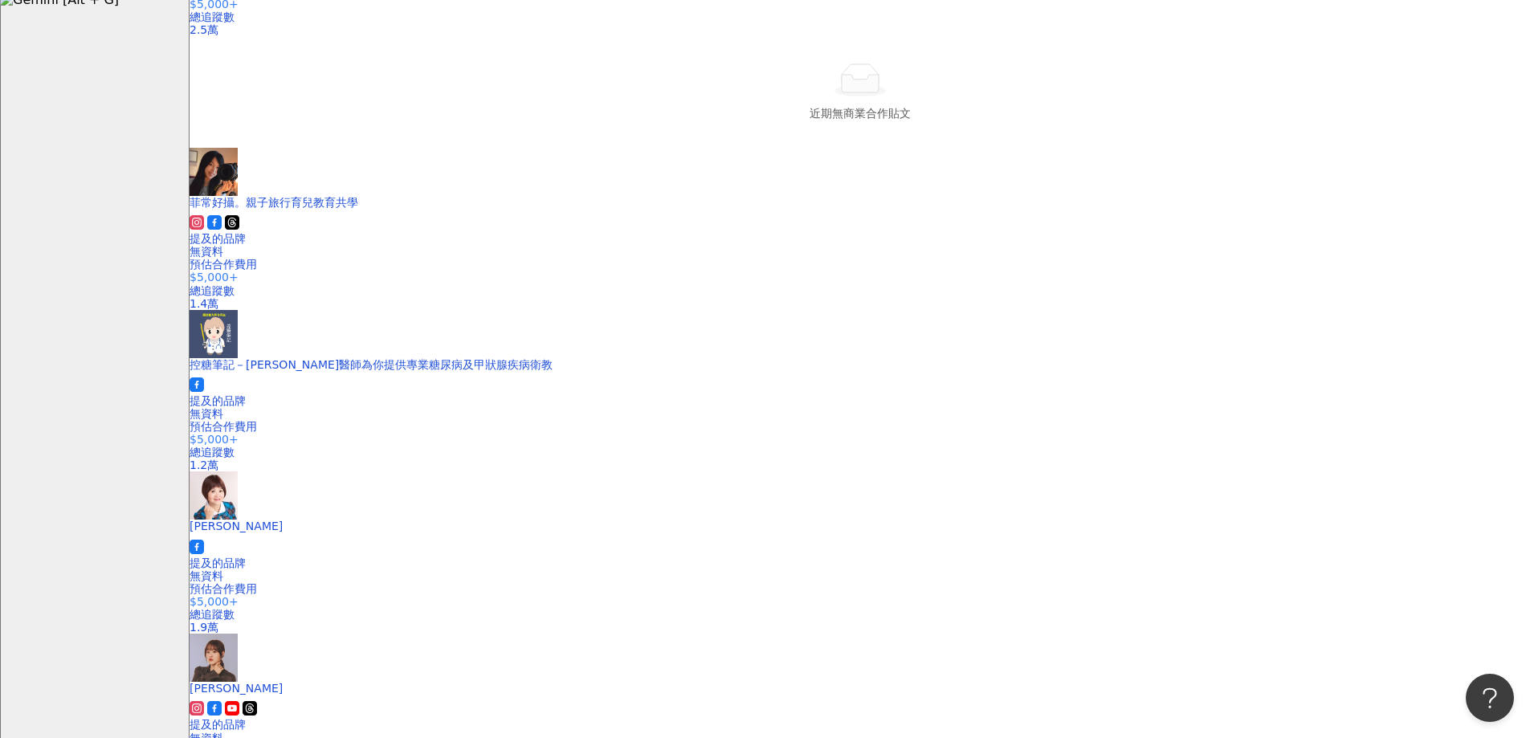
scroll to position [803, 0]
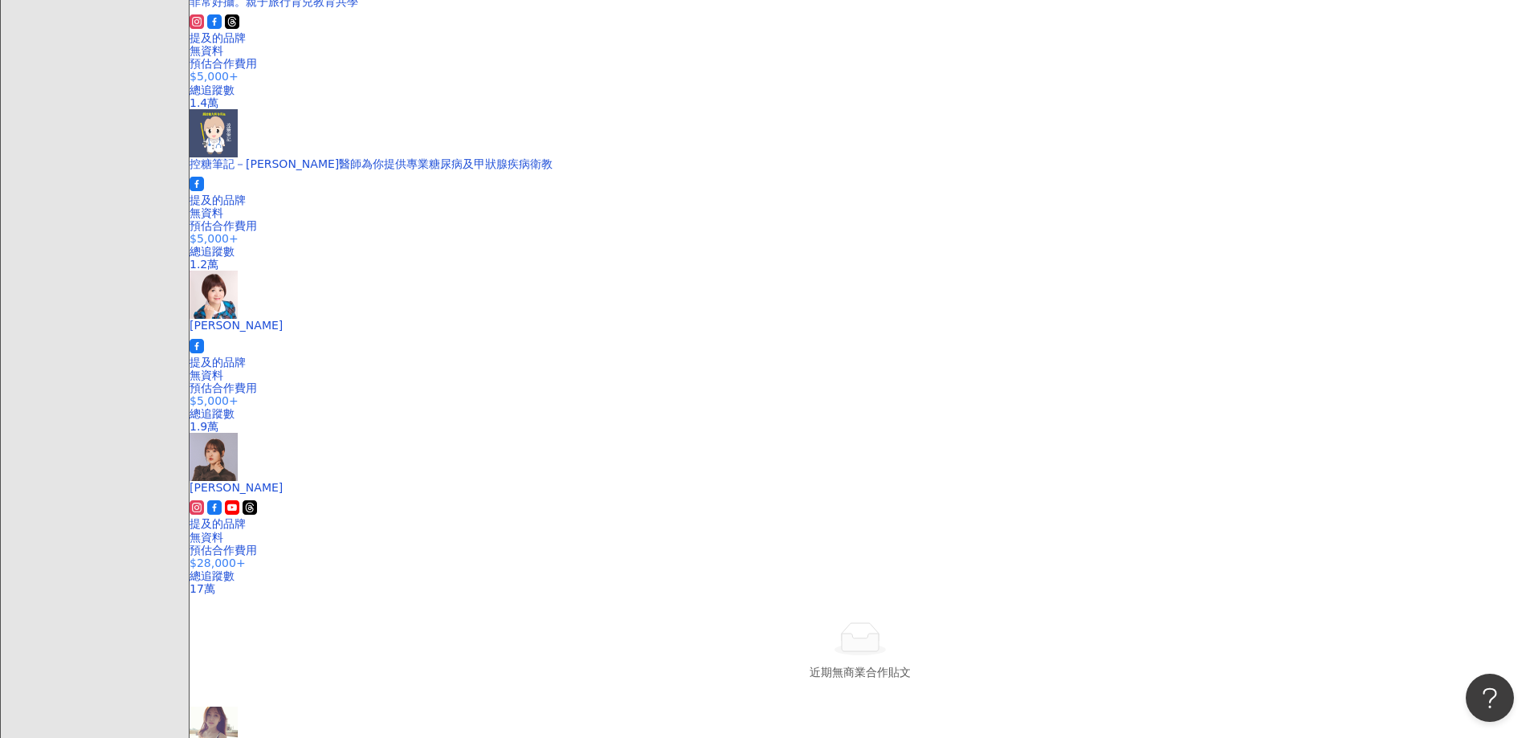
scroll to position [1124, 0]
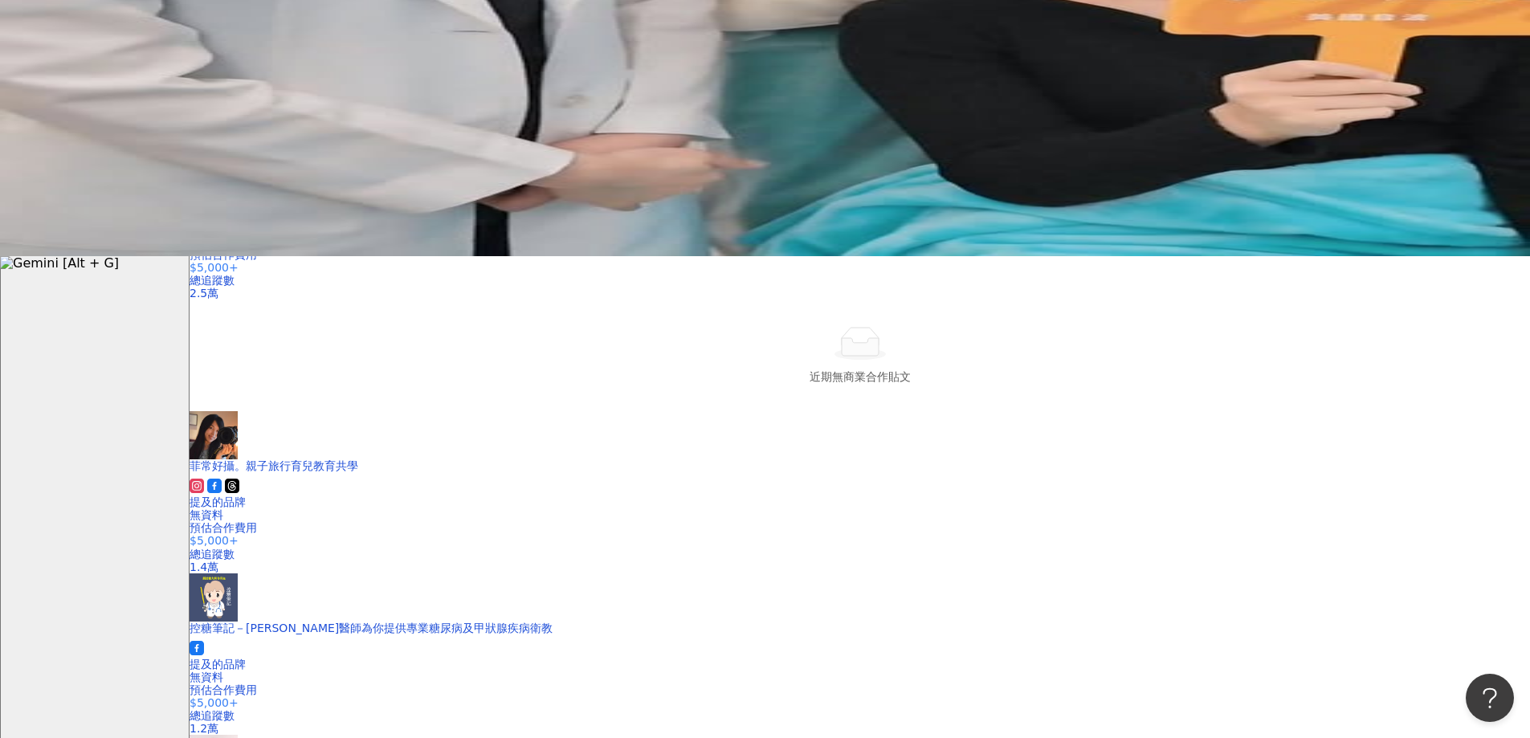
scroll to position [803, 0]
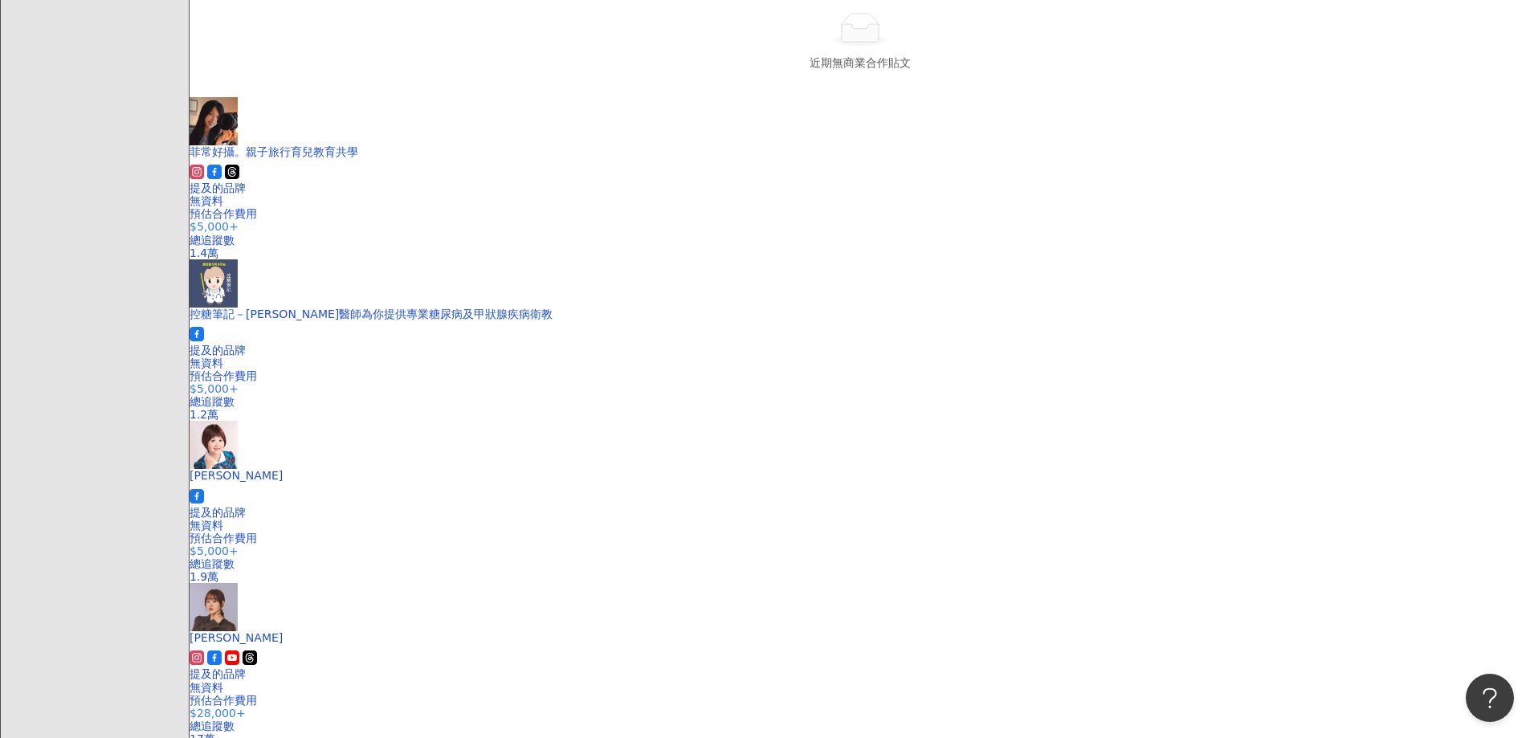
scroll to position [837, 0]
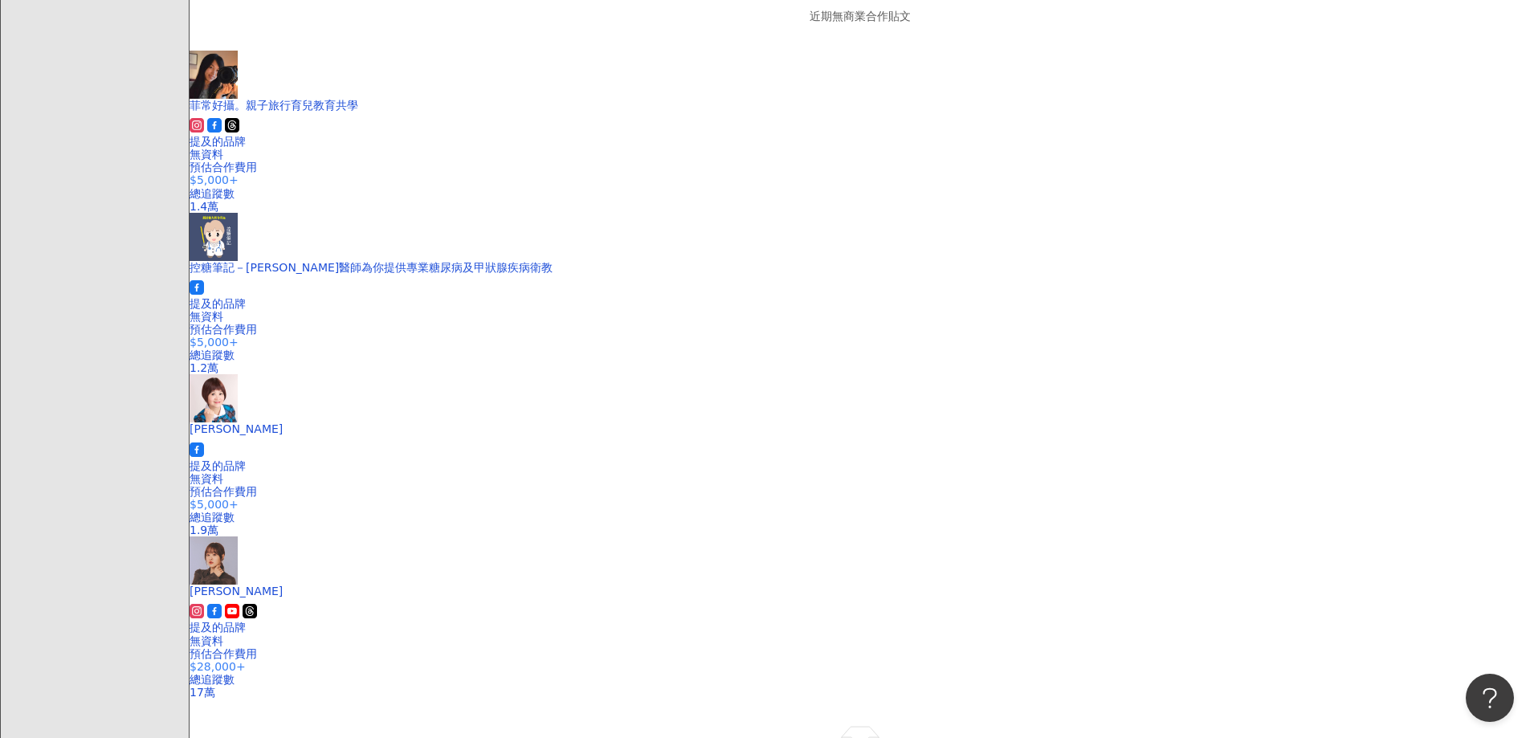
scroll to position [997, 0]
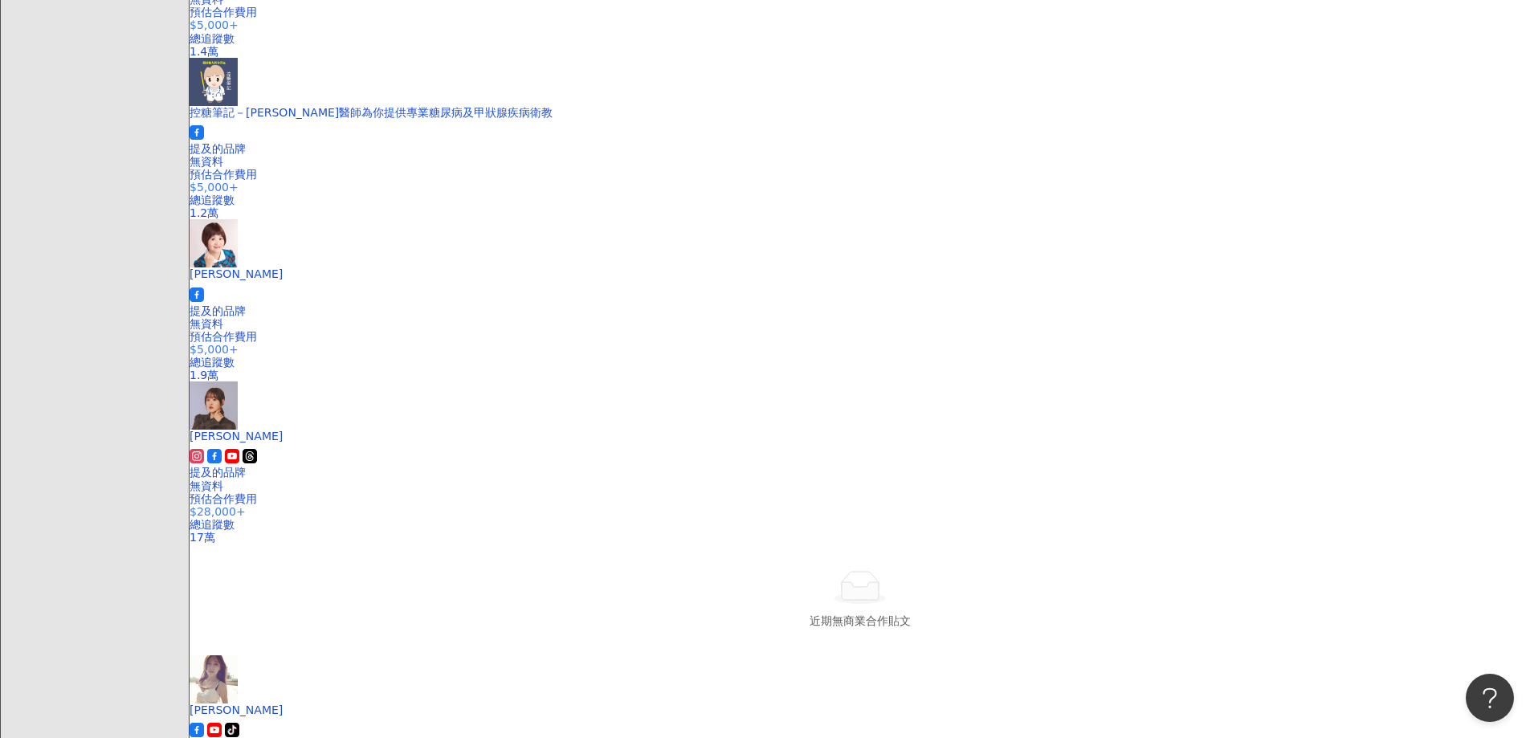
drag, startPoint x: 914, startPoint y: 469, endPoint x: 898, endPoint y: 490, distance: 26.3
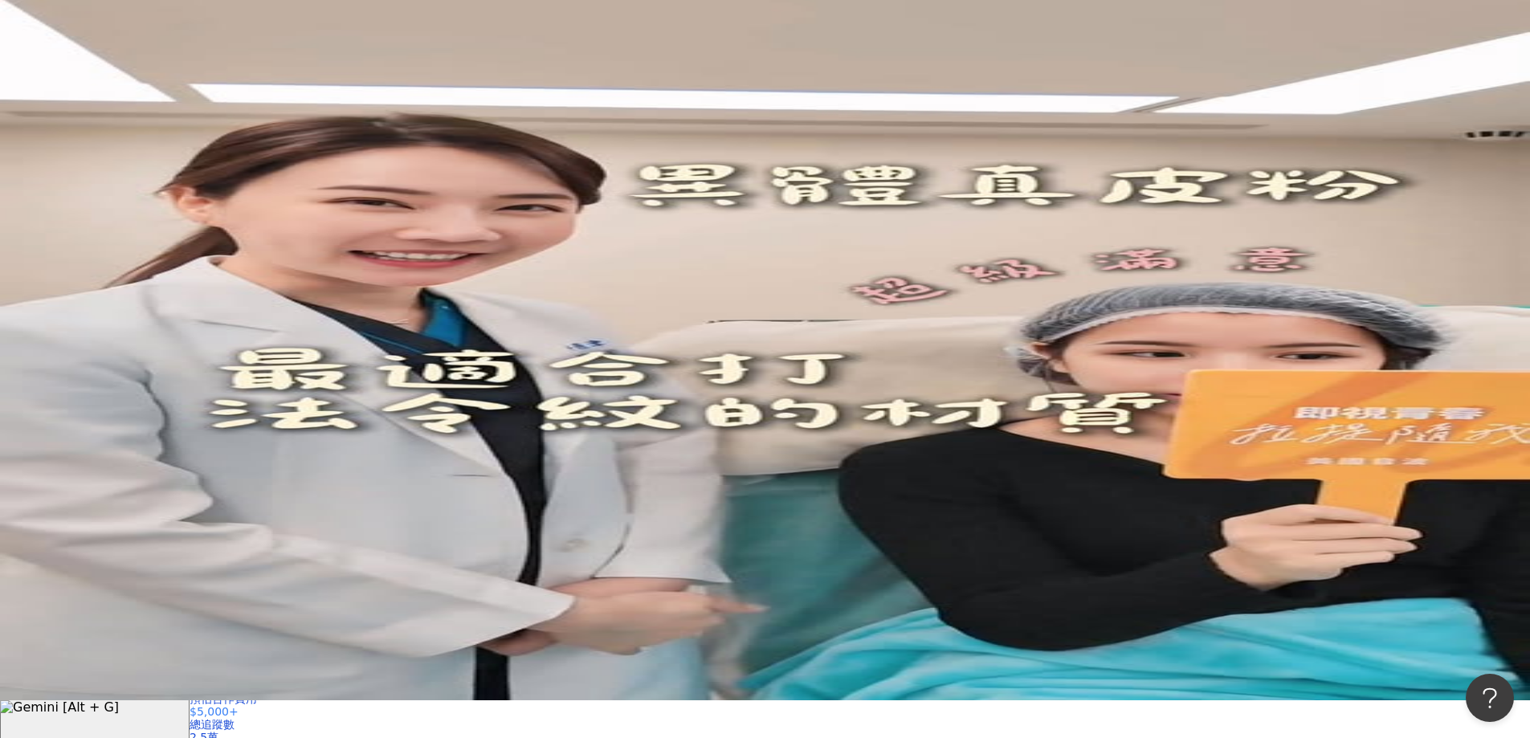
scroll to position [34, 0]
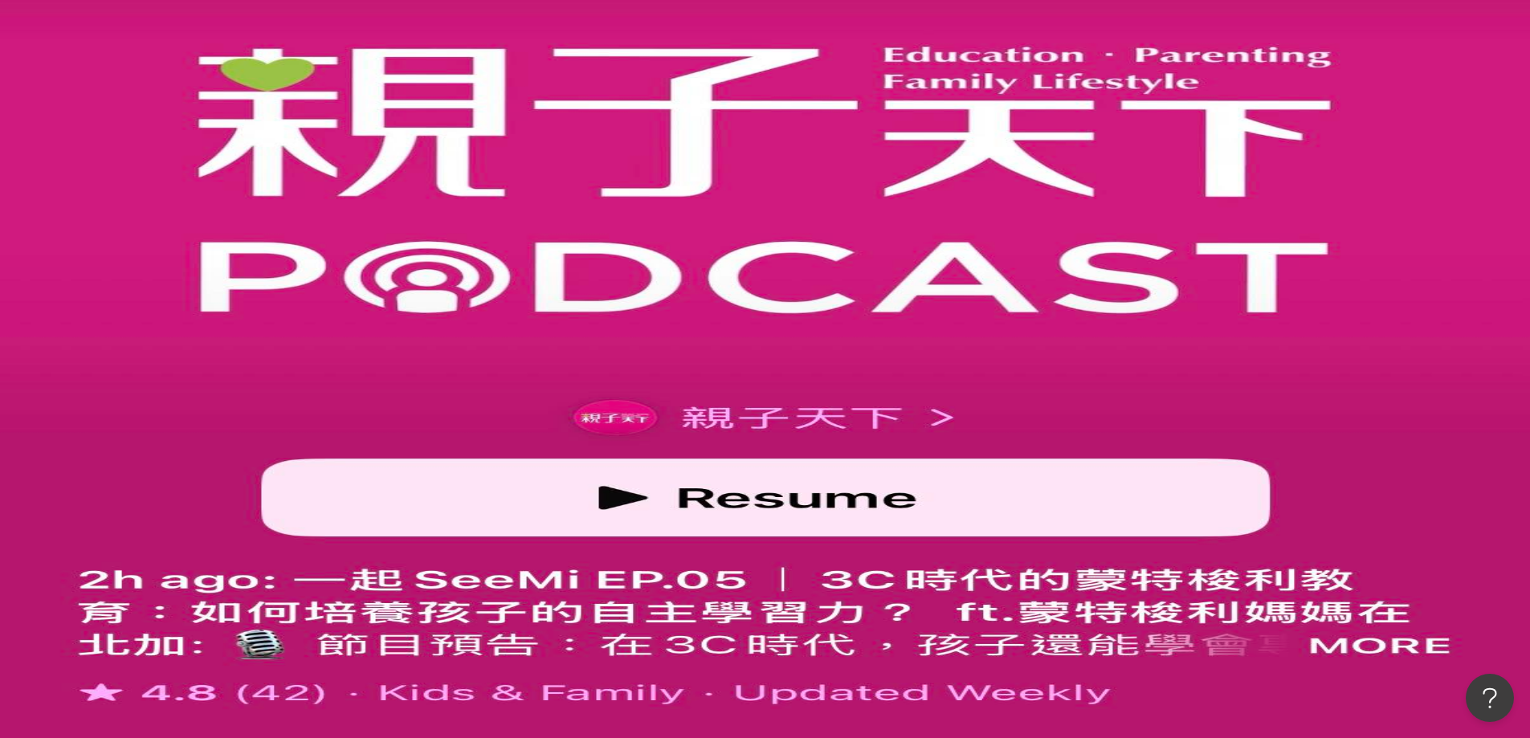
click at [286, 329] on button "更多篩選" at bounding box center [237, 345] width 96 height 32
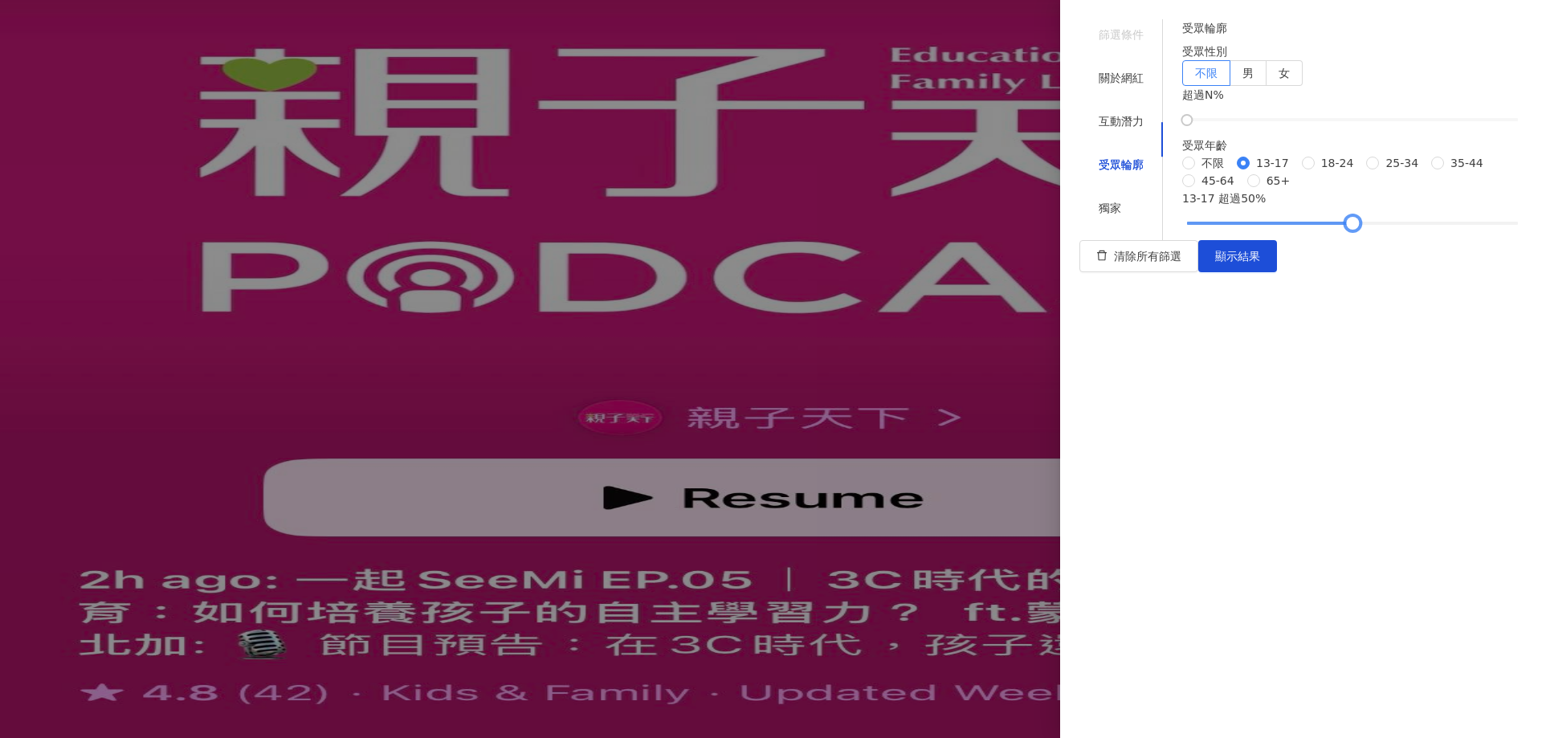
drag, startPoint x: 1224, startPoint y: 523, endPoint x: 1365, endPoint y: 521, distance: 141.3
click at [1365, 228] on div at bounding box center [1353, 223] width 332 height 10
click at [1277, 272] on button "顯示結果" at bounding box center [1237, 256] width 79 height 32
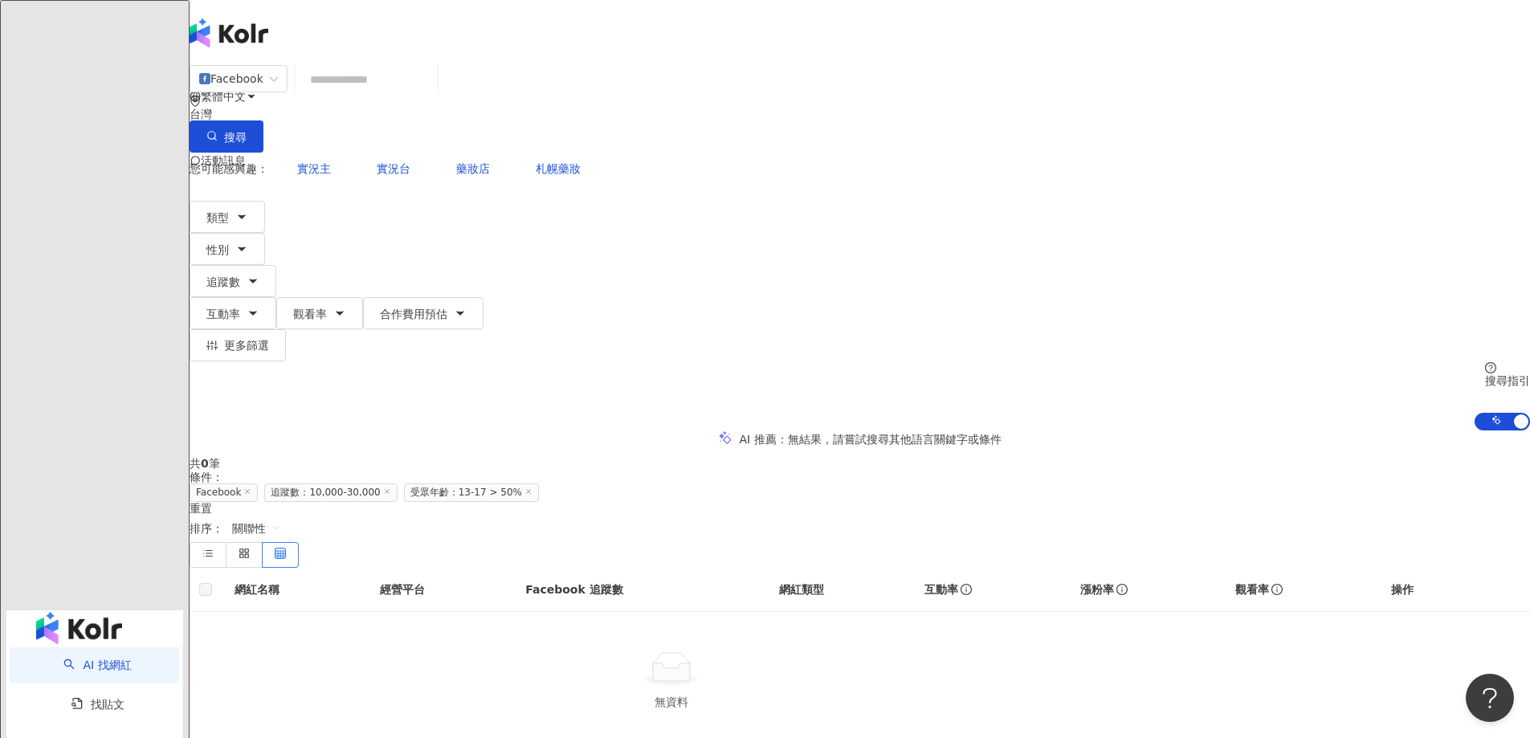
click at [532, 487] on icon at bounding box center [528, 491] width 8 height 8
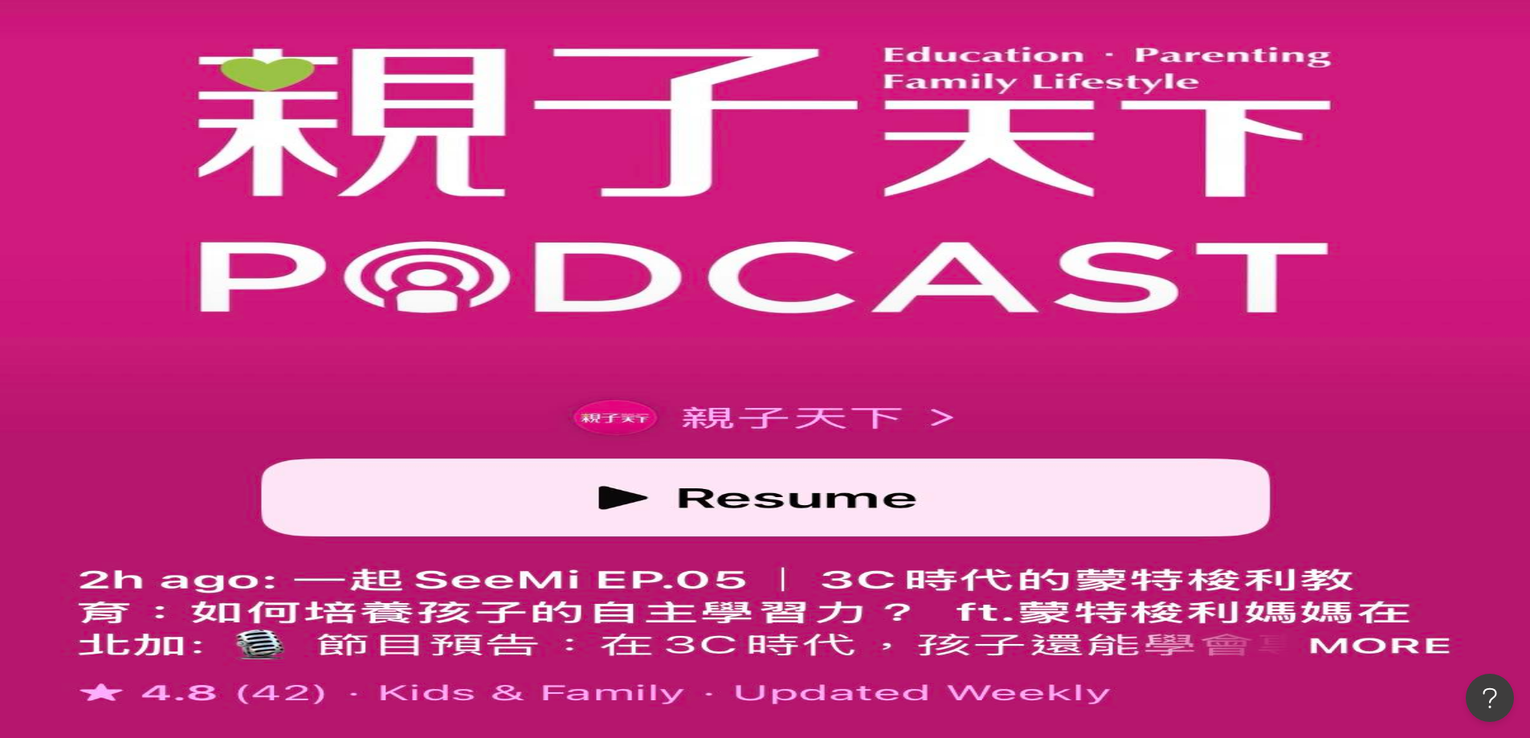
click at [276, 297] on button "互動率" at bounding box center [232, 313] width 87 height 32
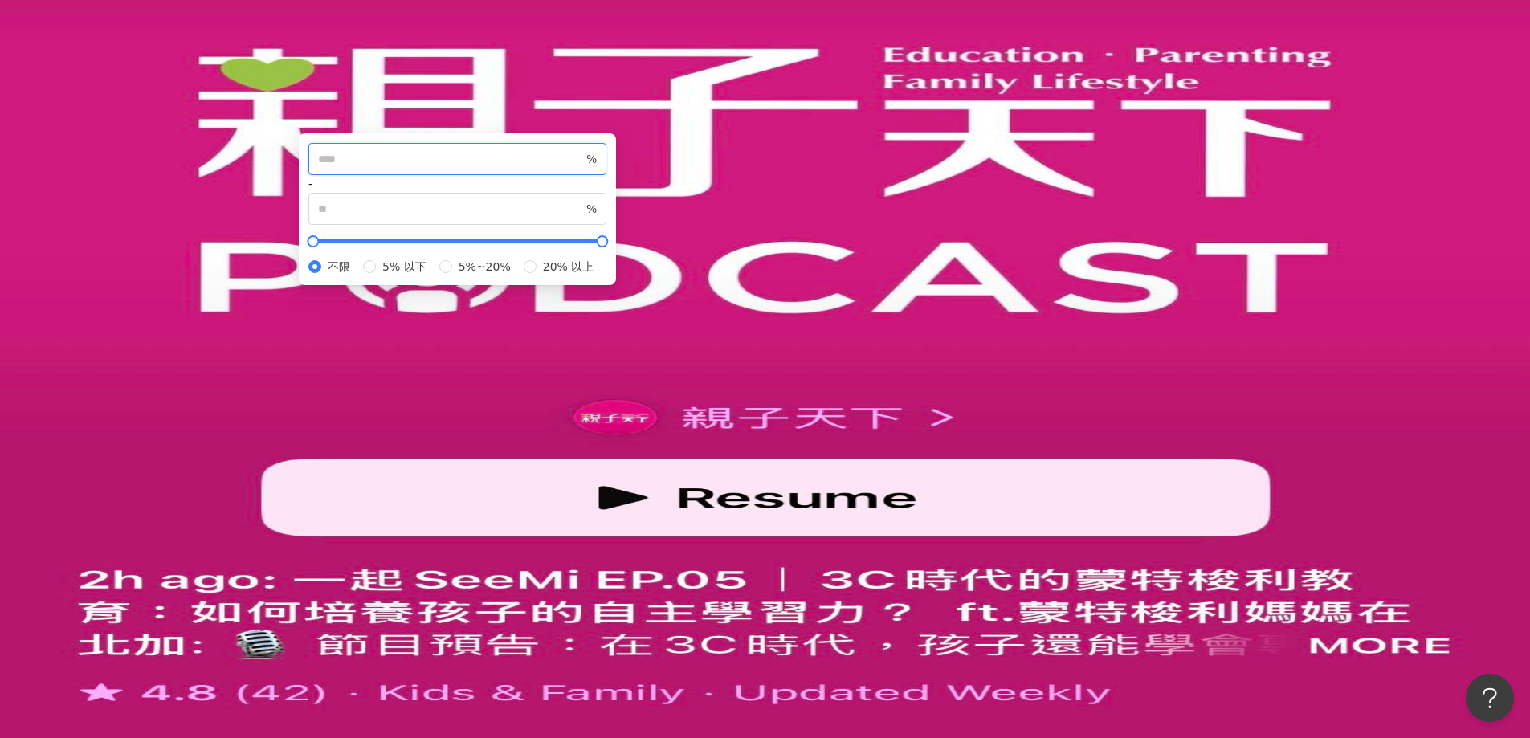
click at [583, 168] on input "number" at bounding box center [450, 159] width 265 height 18
type input "*"
click at [583, 218] on input "number" at bounding box center [450, 209] width 265 height 18
type input "***"
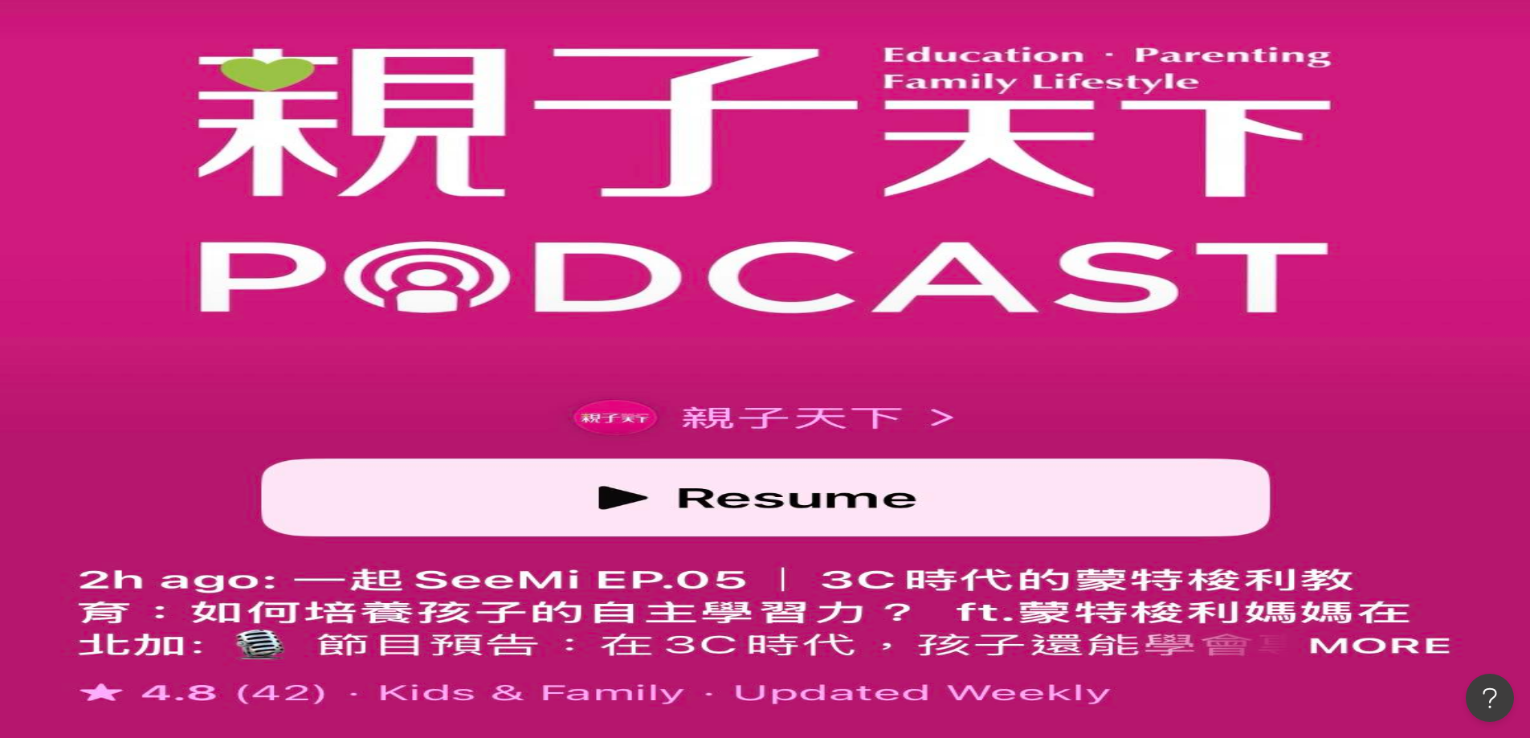
click at [263, 120] on button "搜尋" at bounding box center [226, 136] width 74 height 32
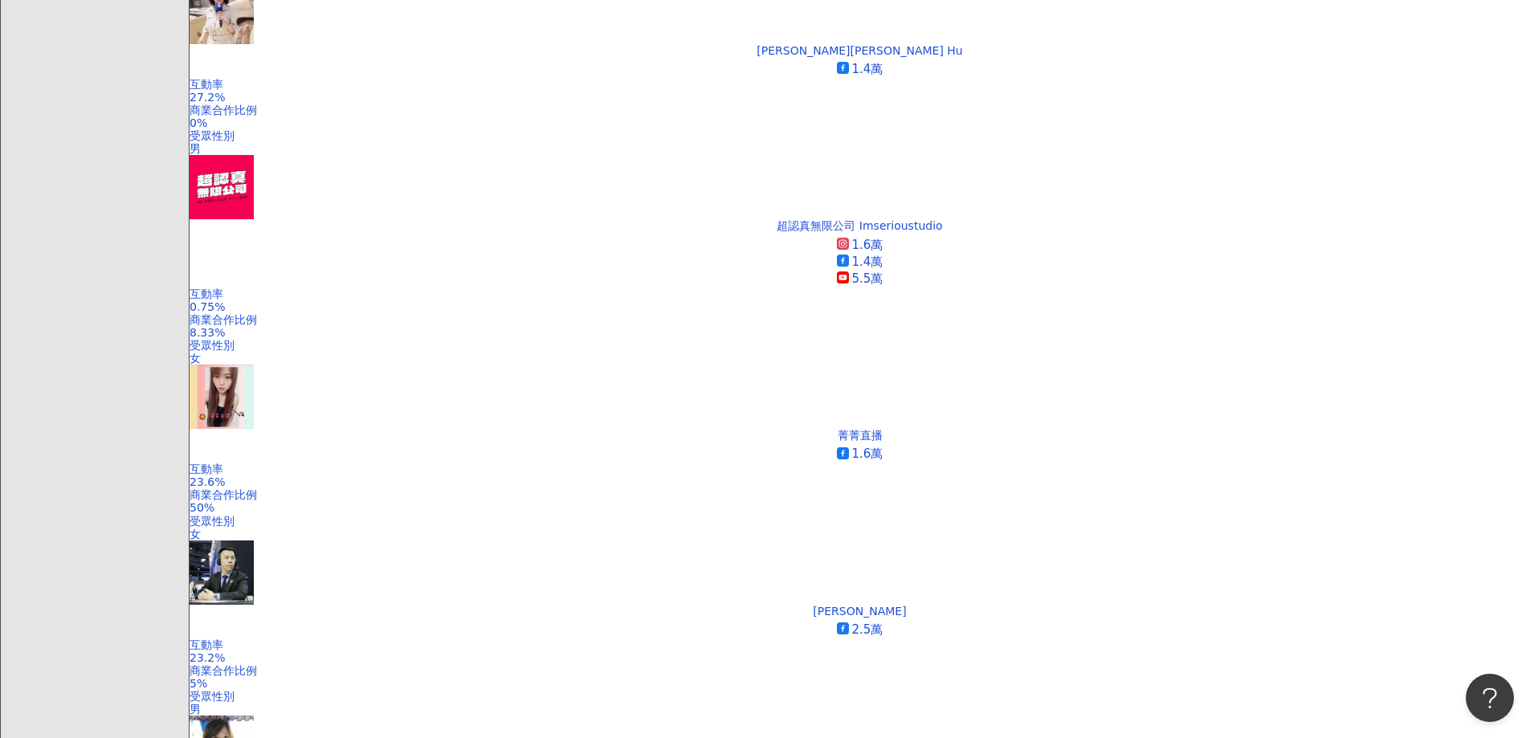
scroll to position [963, 0]
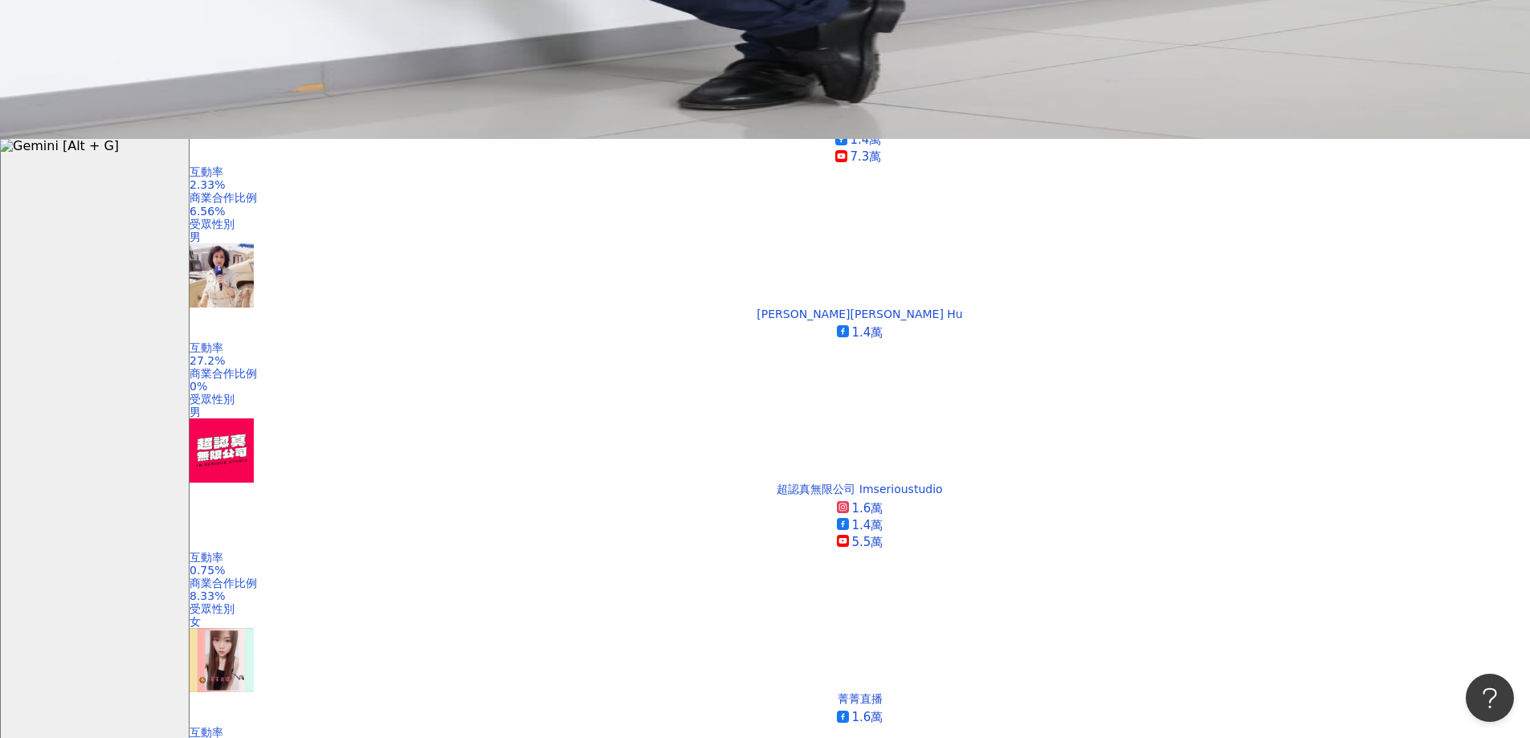
scroll to position [784, 0]
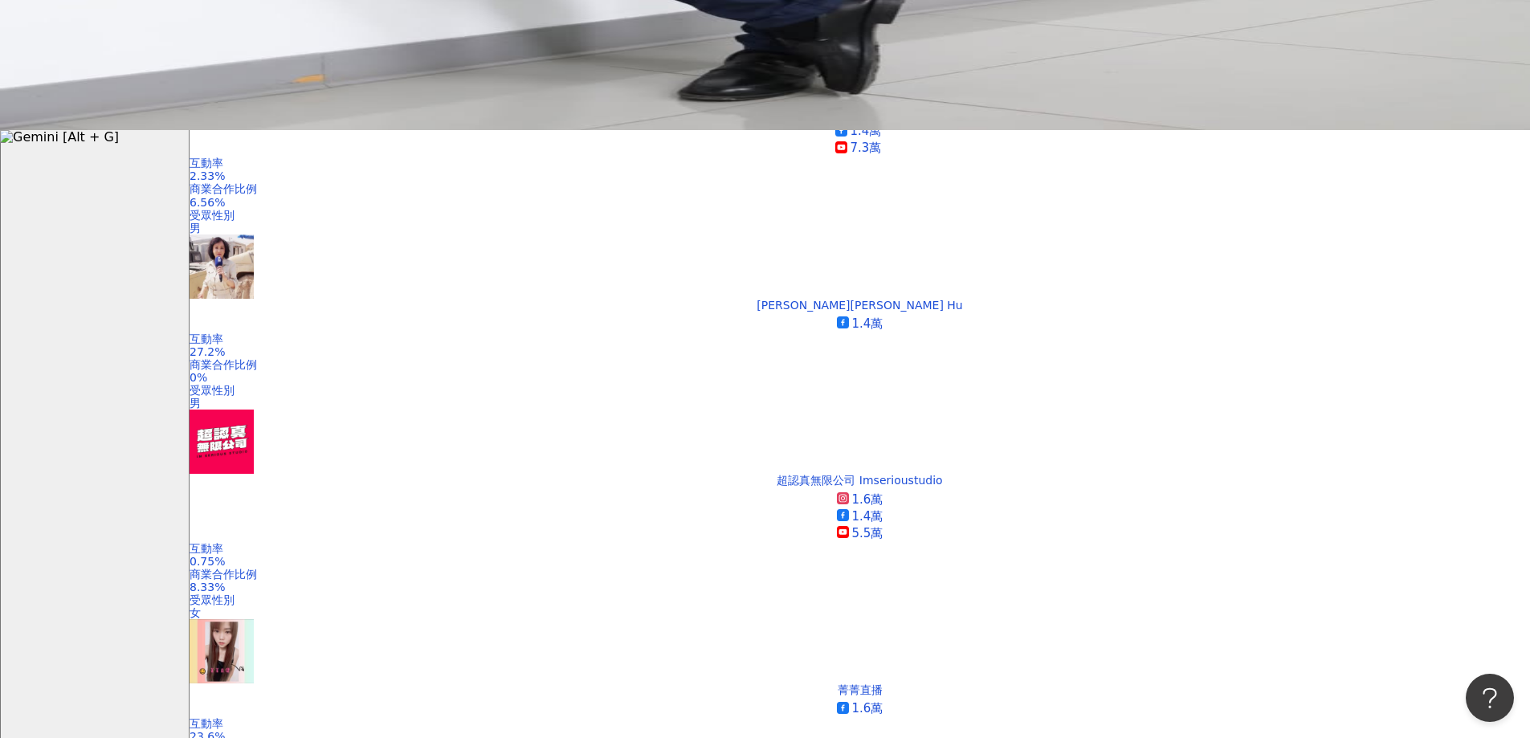
scroll to position [568, 0]
